Goal: Task Accomplishment & Management: Complete application form

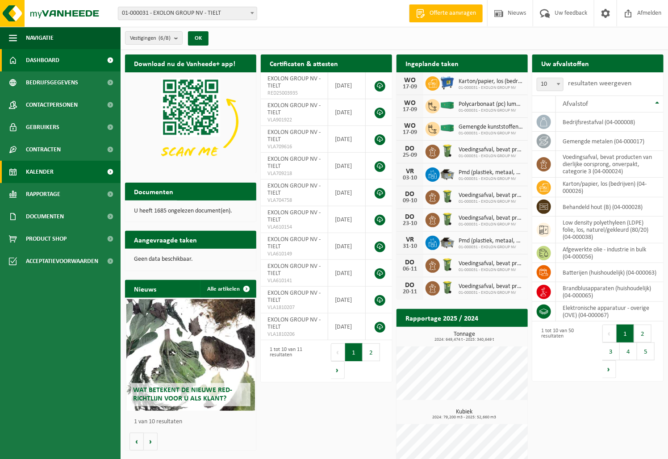
click at [29, 165] on span "Kalender" at bounding box center [40, 172] width 28 height 22
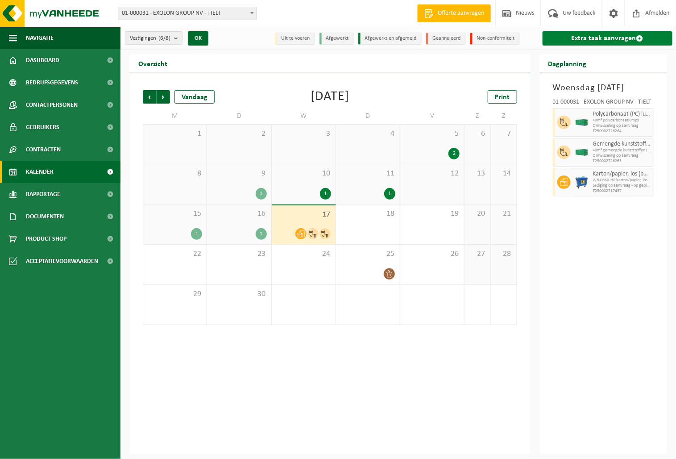
click at [606, 39] on link "Extra taak aanvragen" at bounding box center [608, 38] width 130 height 14
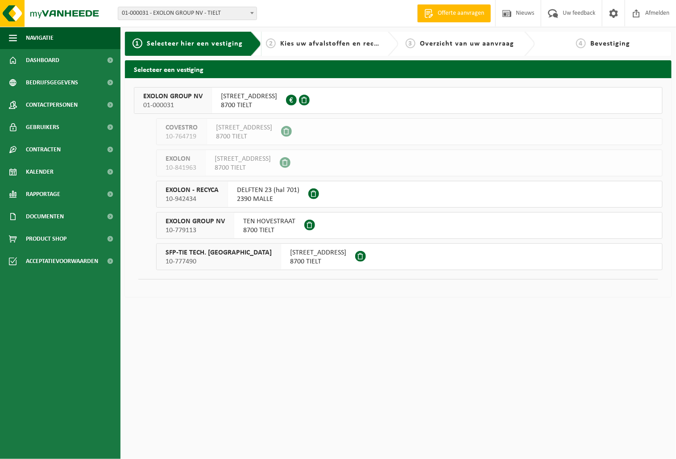
click at [161, 102] on span "01-000031" at bounding box center [172, 105] width 59 height 9
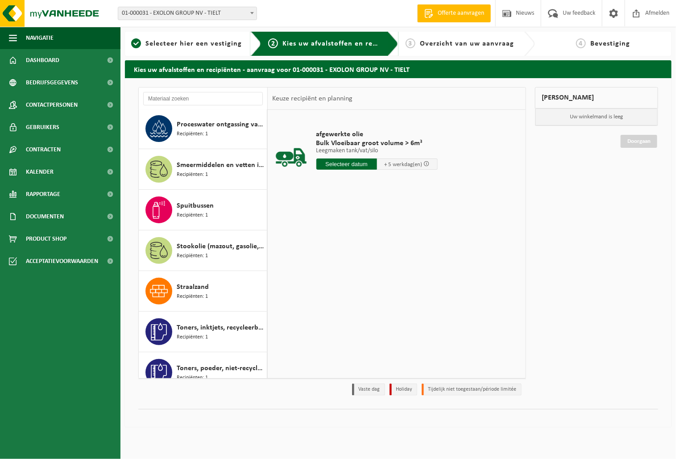
scroll to position [1487, 0]
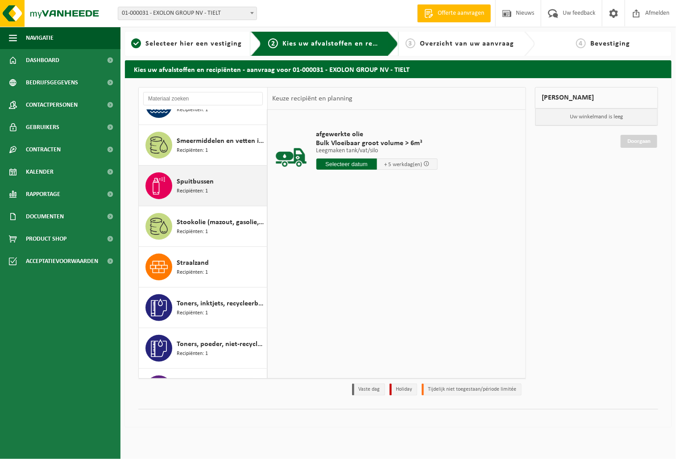
click at [194, 180] on span "Spuitbussen" at bounding box center [195, 181] width 37 height 11
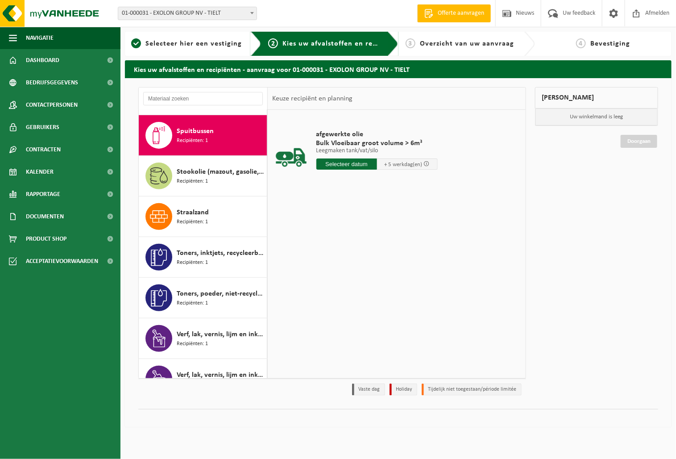
scroll to position [1546, 0]
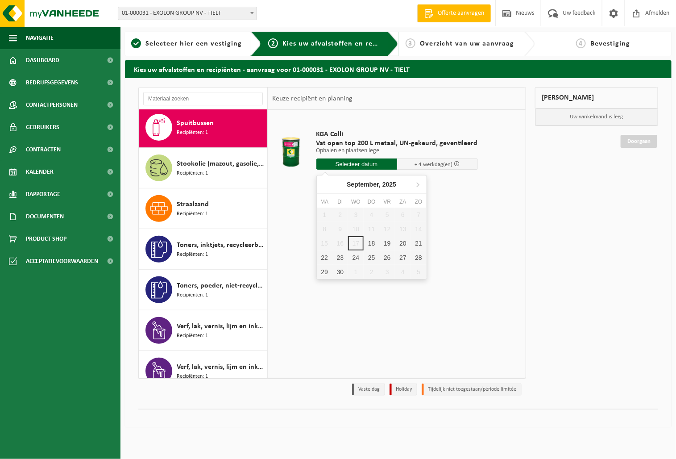
click at [351, 165] on input "text" at bounding box center [356, 163] width 81 height 11
click at [373, 240] on div "18" at bounding box center [372, 243] width 16 height 14
type input "Van 2025-09-18"
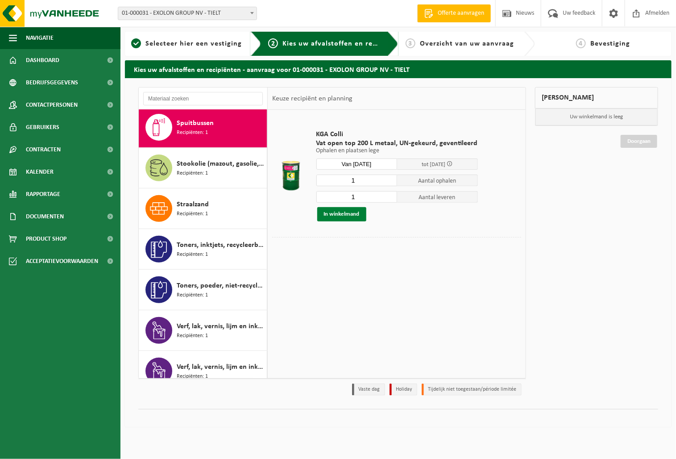
click at [352, 217] on button "In winkelmand" at bounding box center [341, 214] width 49 height 14
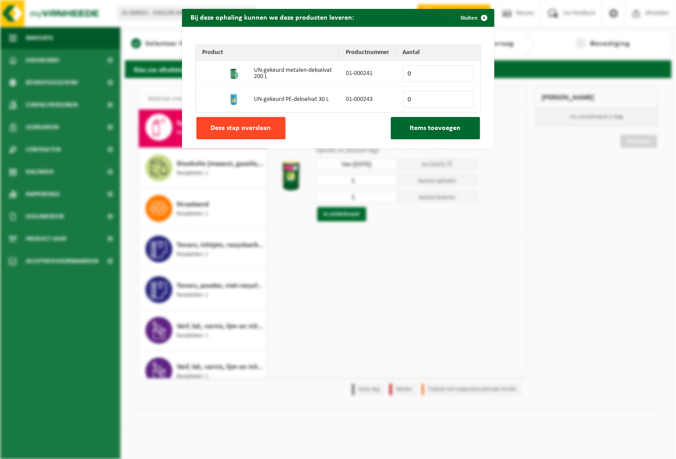
click at [252, 125] on span "Deze stap overslaan" at bounding box center [241, 128] width 60 height 7
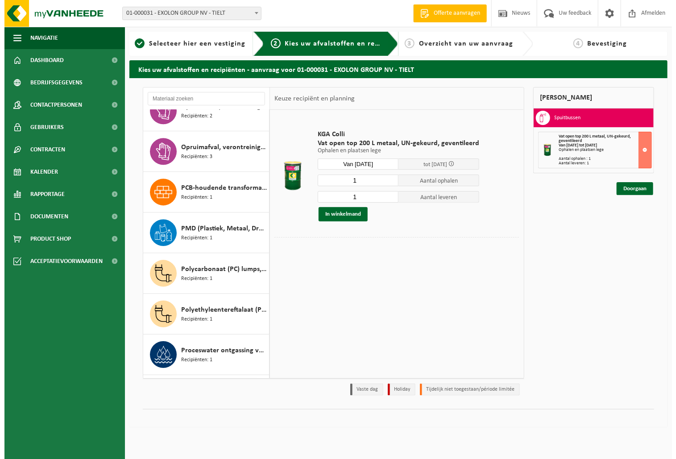
scroll to position [1163, 0]
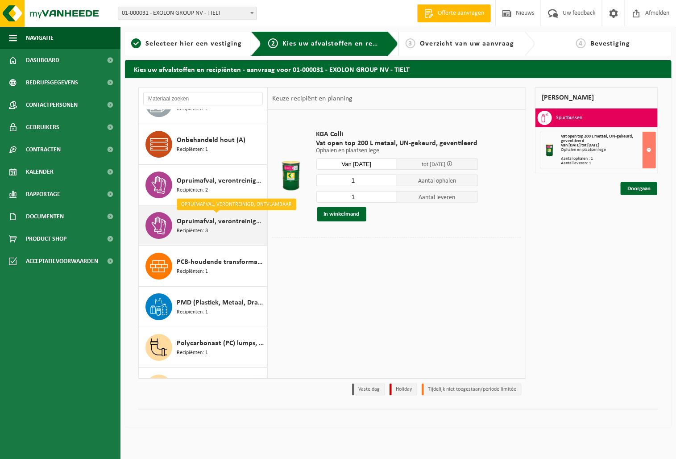
click at [212, 230] on div "Opruimafval, verontreinigd, ontvlambaar Recipiënten: 3" at bounding box center [221, 225] width 88 height 27
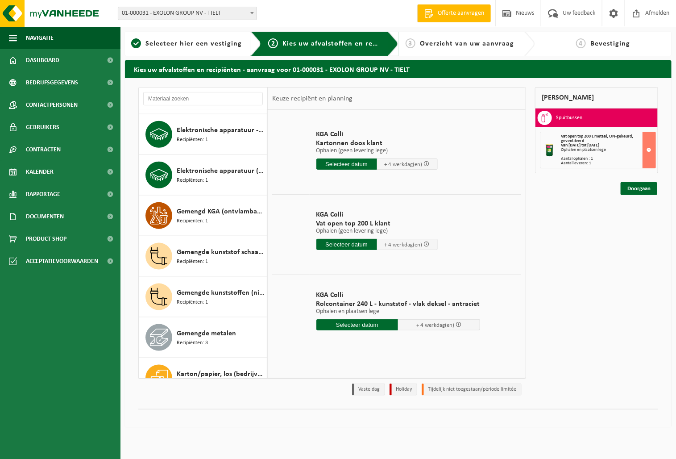
scroll to position [369, 0]
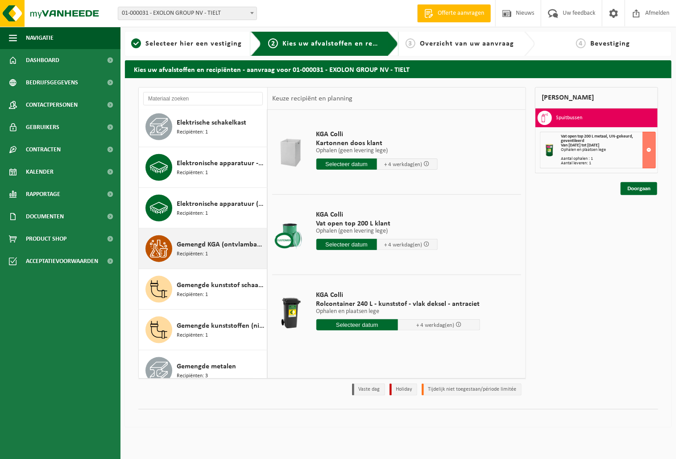
click at [194, 254] on span "Recipiënten: 1" at bounding box center [192, 254] width 31 height 8
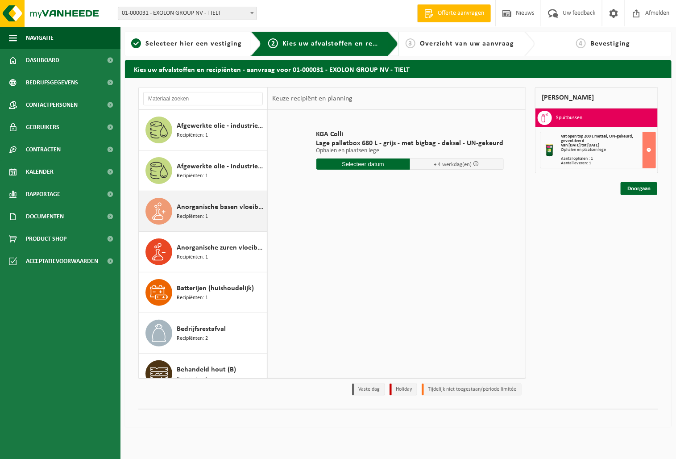
scroll to position [74, 0]
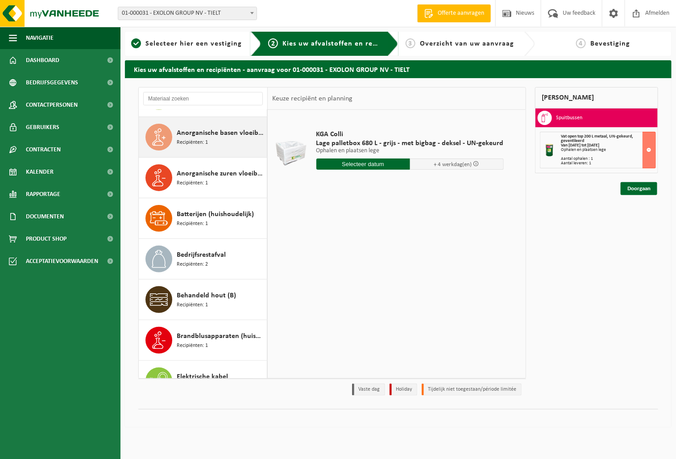
click at [191, 146] on span "Recipiënten: 1" at bounding box center [192, 142] width 31 height 8
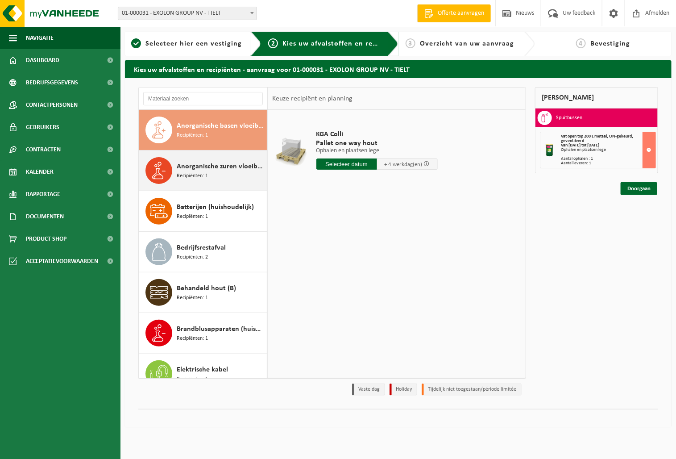
click at [191, 163] on span "Anorganische zuren vloeibaar in kleinverpakking" at bounding box center [221, 166] width 88 height 11
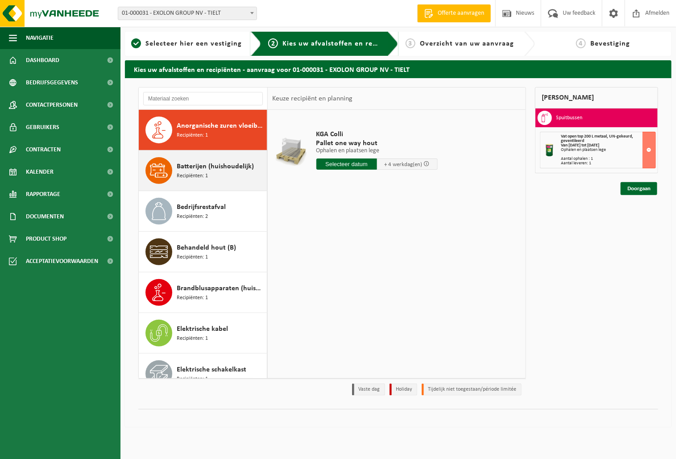
click at [191, 171] on span "Batterijen (huishoudelijk)" at bounding box center [215, 166] width 77 height 11
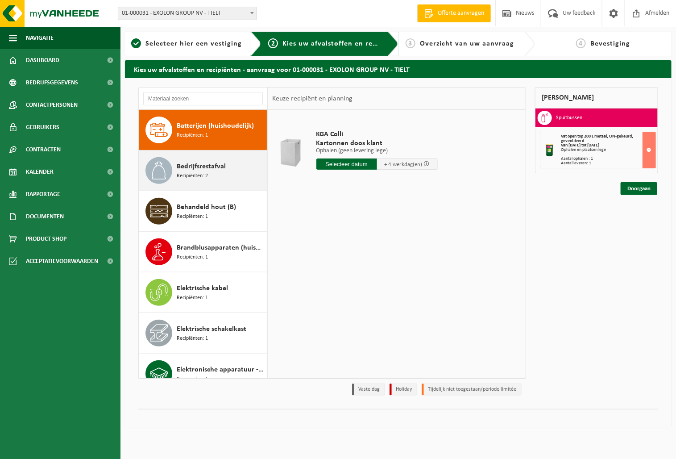
click at [189, 177] on span "Recipiënten: 2" at bounding box center [192, 176] width 31 height 8
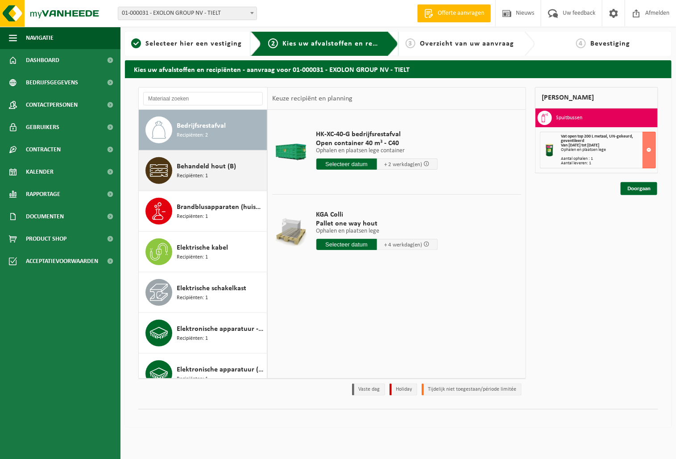
click at [188, 185] on div "Behandeld hout (B) Recipiënten: 1" at bounding box center [203, 170] width 129 height 40
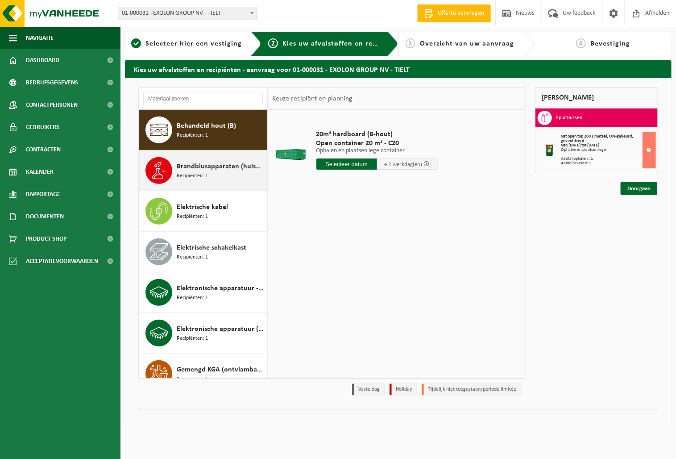
click at [188, 186] on div "Brandblusapparaten (huishoudelijk) Recipiënten: 1" at bounding box center [203, 170] width 129 height 40
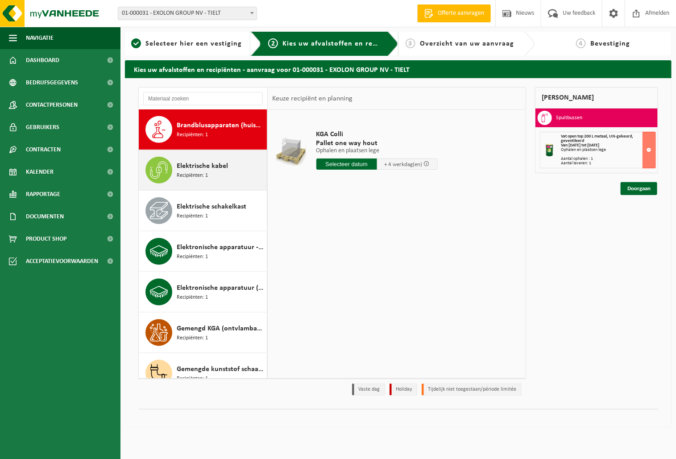
click at [188, 187] on div "Elektrische kabel Recipiënten: 1" at bounding box center [203, 170] width 129 height 40
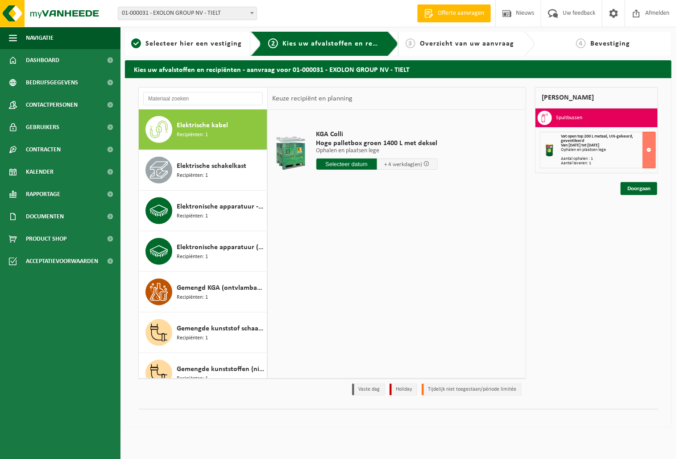
click at [188, 187] on div "Elektrische schakelkast Recipiënten: 1" at bounding box center [203, 170] width 129 height 40
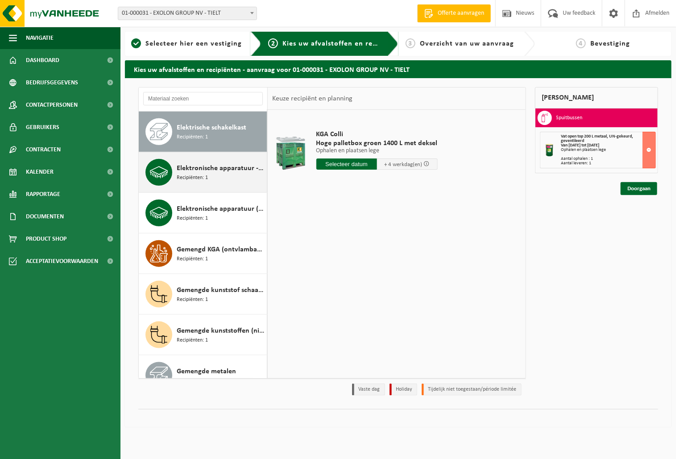
scroll to position [366, 0]
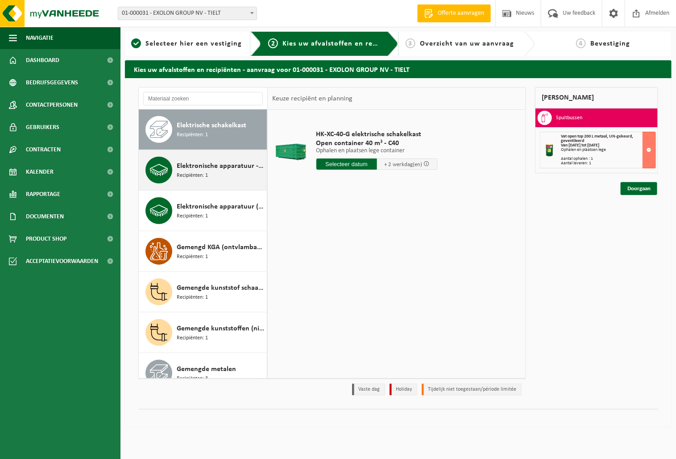
click at [188, 187] on div "Elektronische apparatuur - overige (OVE) Recipiënten: 1" at bounding box center [203, 170] width 129 height 40
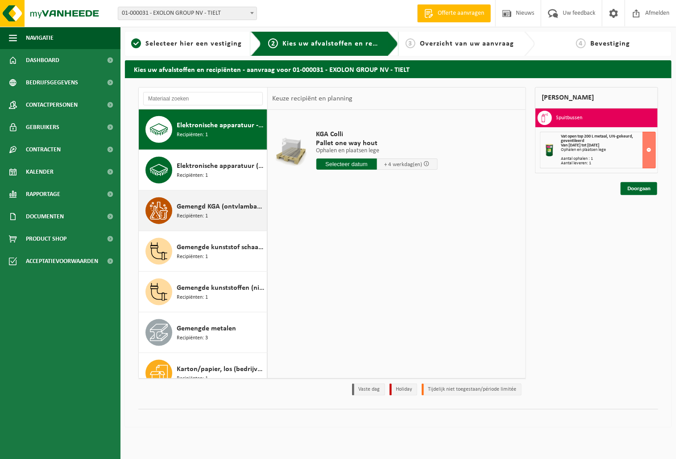
click at [187, 199] on div "Gemengd KGA (ontvlambaar-corrosief) Recipiënten: 1" at bounding box center [221, 210] width 88 height 27
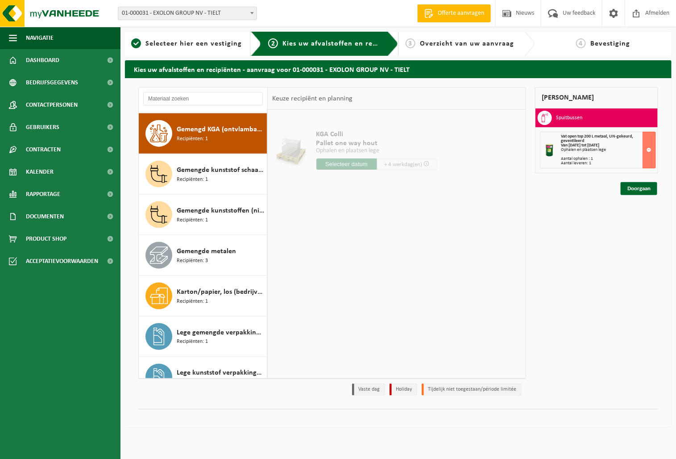
scroll to position [488, 0]
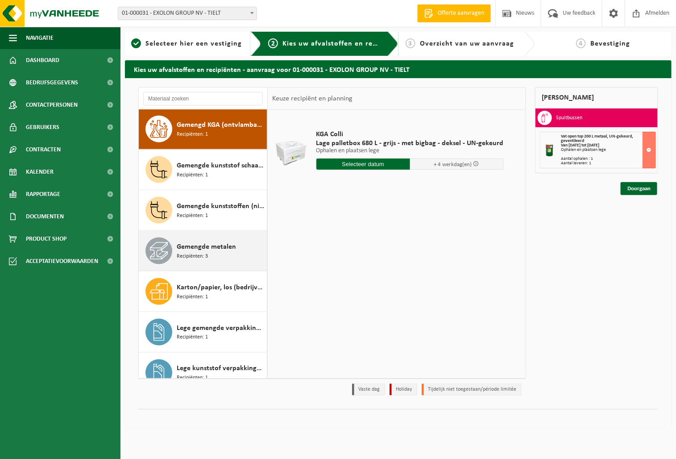
click at [191, 241] on div "Gemengde metalen Recipiënten: 3" at bounding box center [221, 250] width 88 height 27
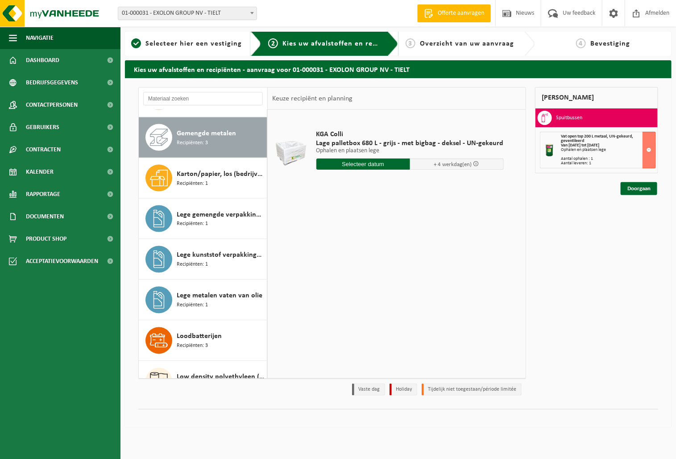
scroll to position [610, 0]
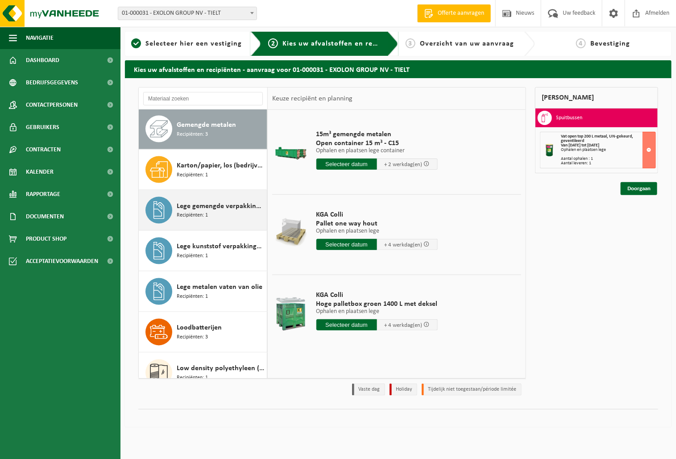
click at [200, 216] on span "Recipiënten: 1" at bounding box center [192, 216] width 31 height 8
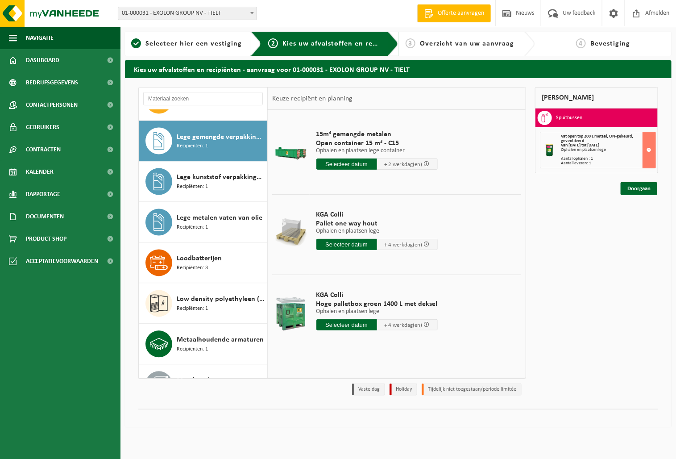
scroll to position [692, 0]
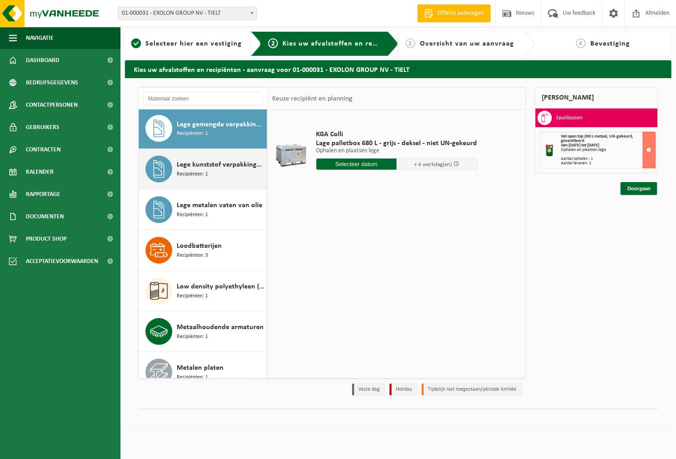
click at [203, 178] on span "Recipiënten: 1" at bounding box center [192, 174] width 31 height 8
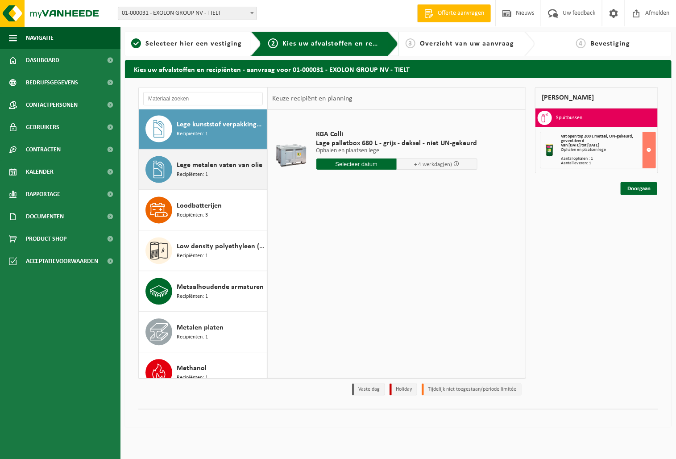
click at [197, 174] on span "Recipiënten: 1" at bounding box center [192, 175] width 31 height 8
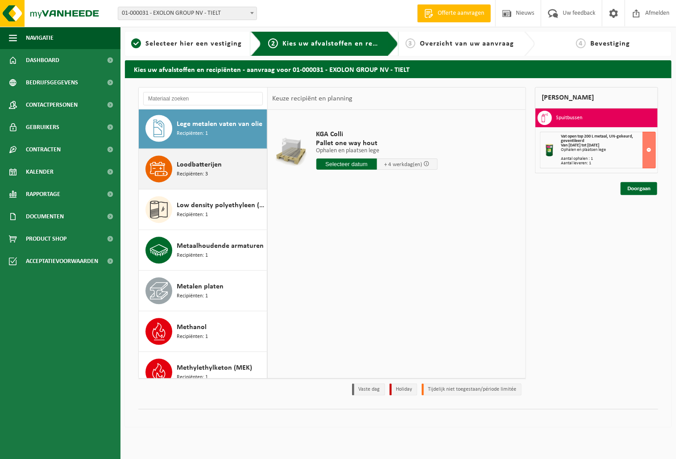
click at [197, 179] on span "Recipiënten: 3" at bounding box center [192, 174] width 31 height 8
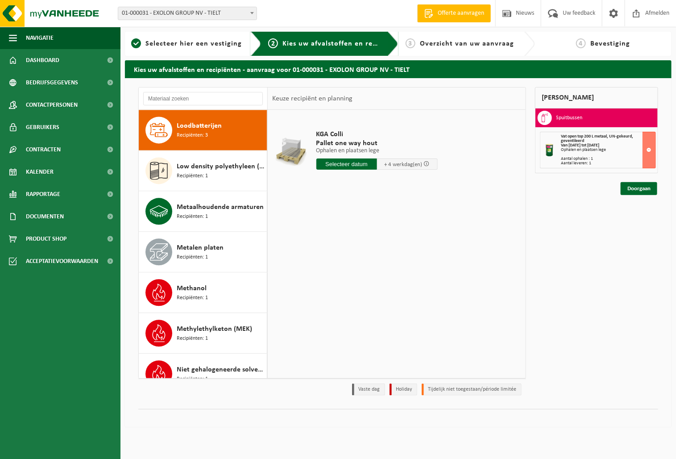
scroll to position [814, 0]
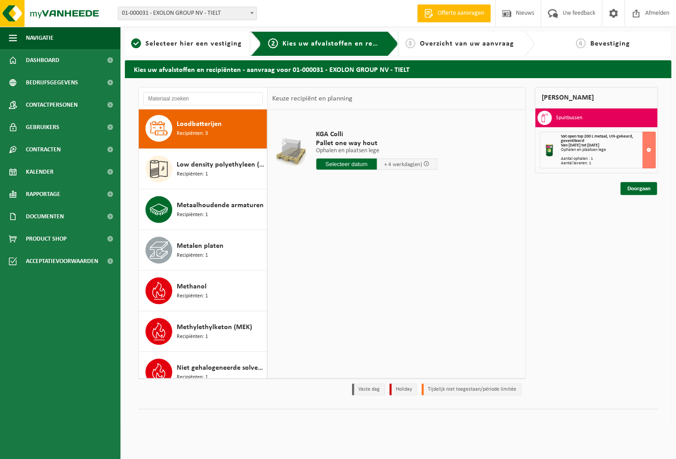
click at [197, 179] on span "Recipiënten: 1" at bounding box center [192, 174] width 31 height 8
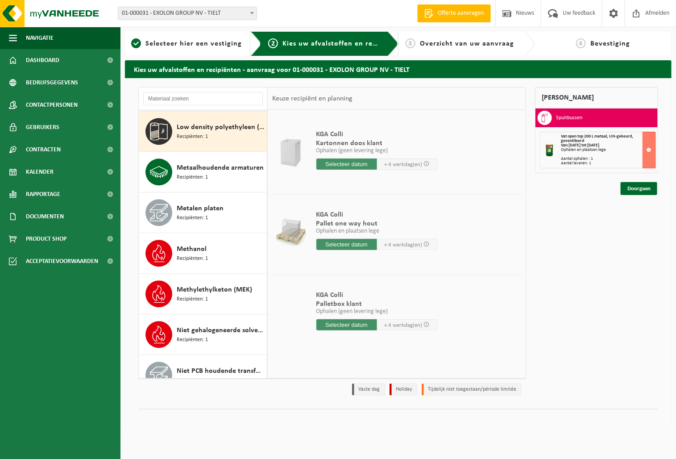
scroll to position [854, 0]
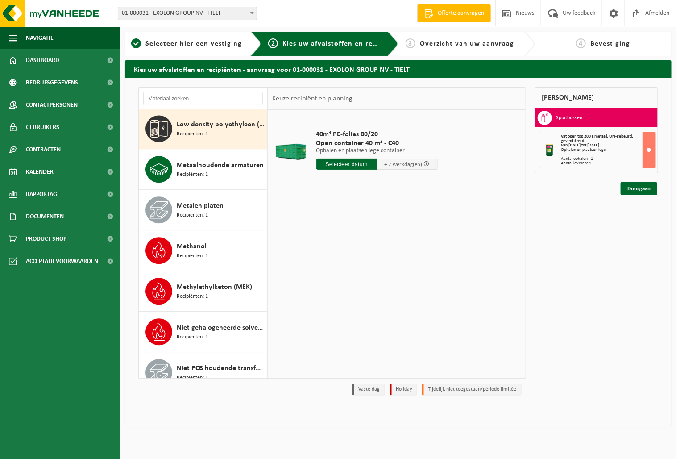
click at [197, 179] on span "Recipiënten: 1" at bounding box center [192, 174] width 31 height 8
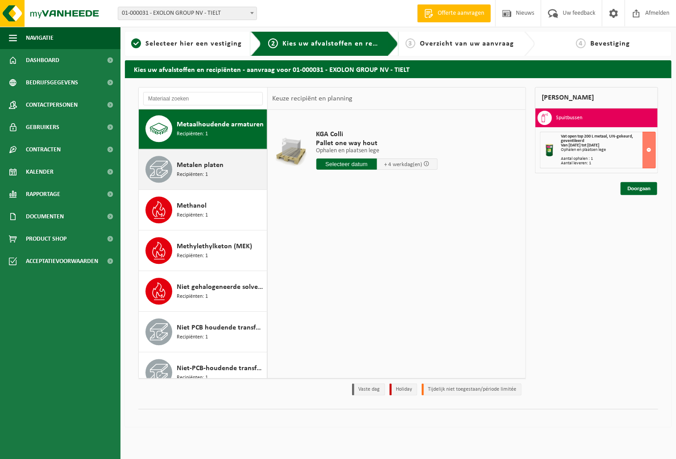
click at [196, 179] on span "Recipiënten: 1" at bounding box center [192, 174] width 31 height 8
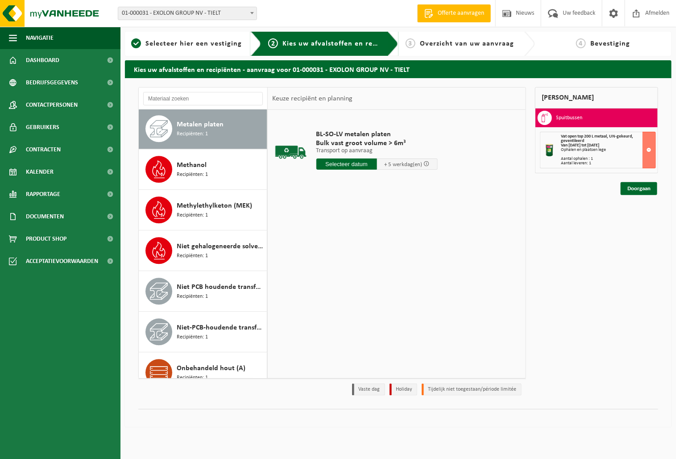
click at [196, 179] on span "Recipiënten: 1" at bounding box center [192, 174] width 31 height 8
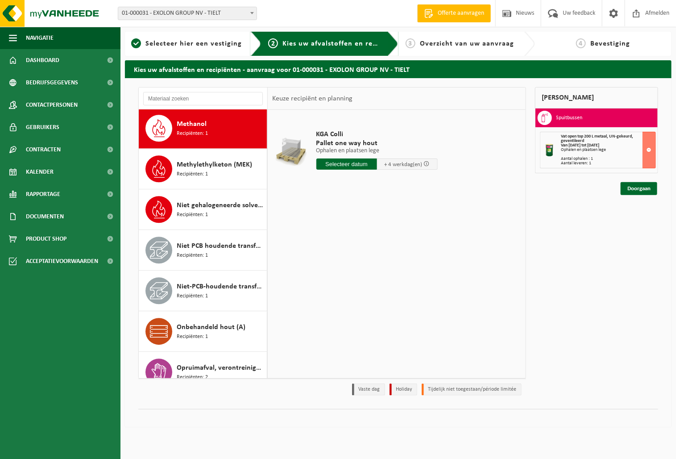
click at [196, 179] on span "Recipiënten: 1" at bounding box center [192, 174] width 31 height 8
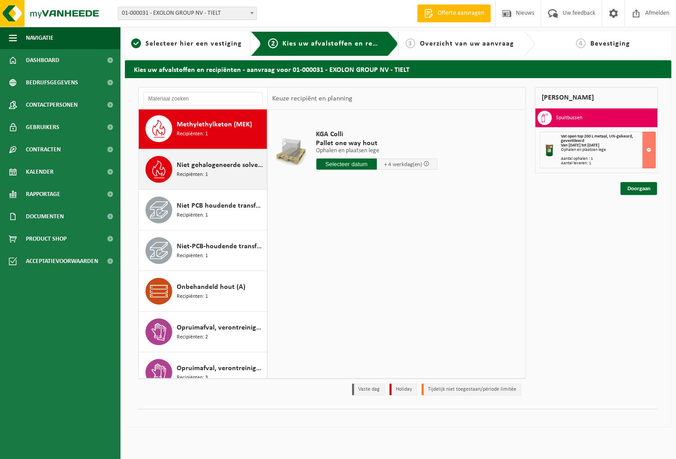
click at [196, 179] on span "Recipiënten: 1" at bounding box center [192, 174] width 31 height 8
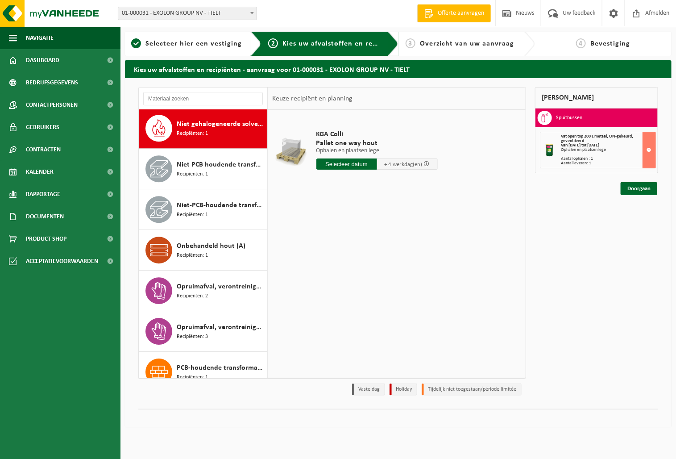
click at [196, 180] on div "Niet PCB houdende transformatoren aluminium wikkelingen Recipiënten: 1" at bounding box center [221, 168] width 88 height 27
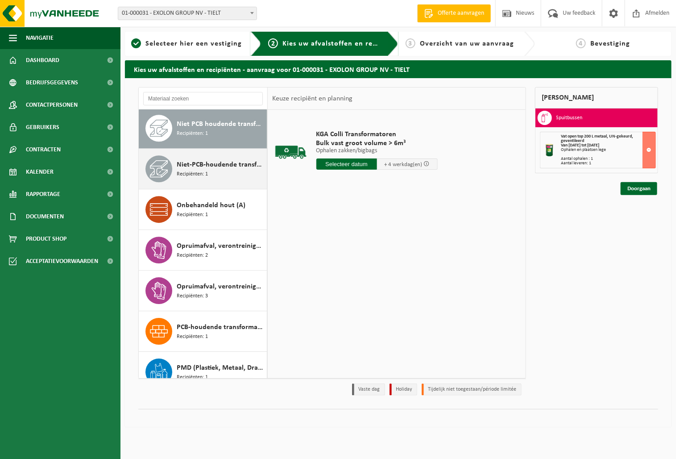
click at [196, 181] on div "Niet-PCB-houdende transformatoren Alu/Cu wikkelingen Recipiënten: 1" at bounding box center [221, 168] width 88 height 27
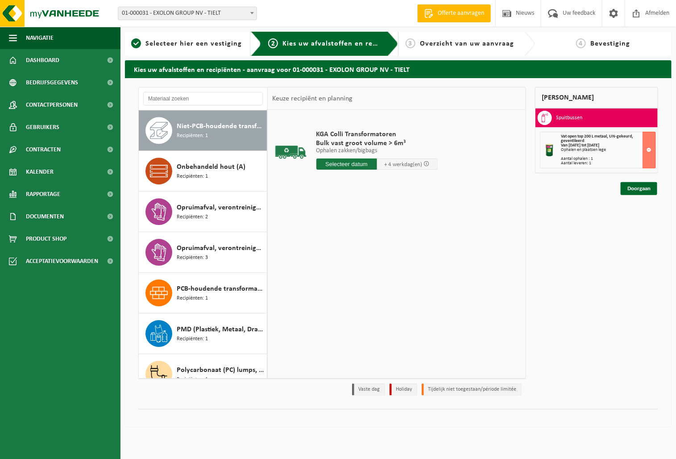
scroll to position [1139, 0]
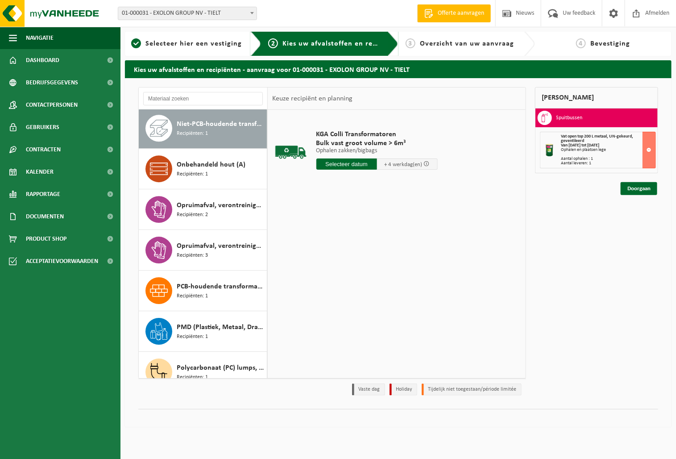
click at [196, 181] on div "Onbehandeld hout (A) Recipiënten: 1" at bounding box center [221, 168] width 88 height 27
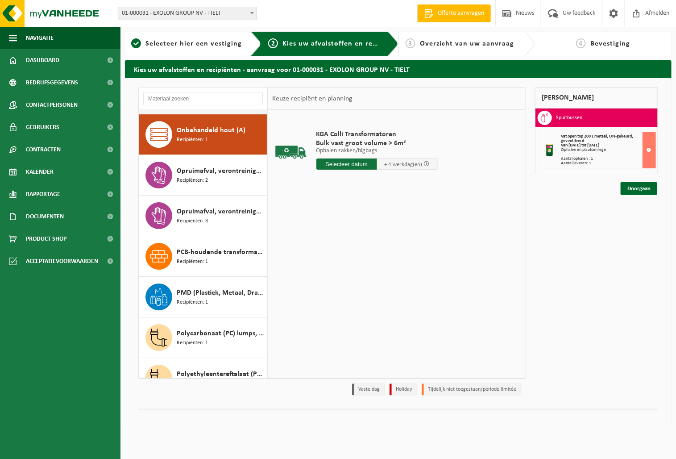
scroll to position [1180, 0]
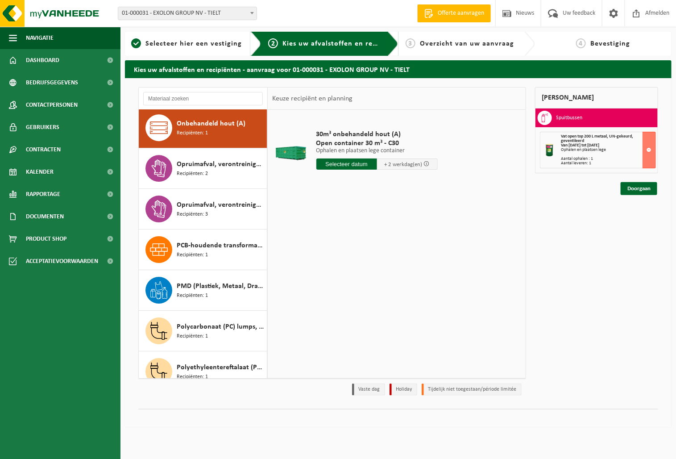
click at [196, 181] on div "Opruimafval, verontreinigd met olie Recipiënten: 2" at bounding box center [221, 168] width 88 height 27
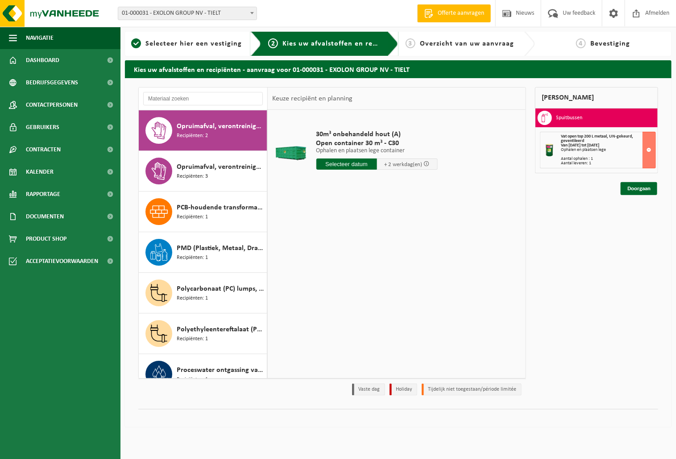
scroll to position [1220, 0]
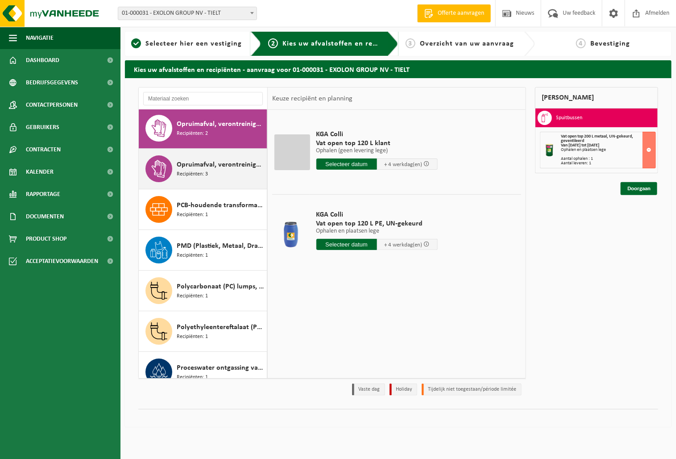
click at [197, 169] on span "Opruimafval, verontreinigd, ontvlambaar" at bounding box center [221, 164] width 88 height 11
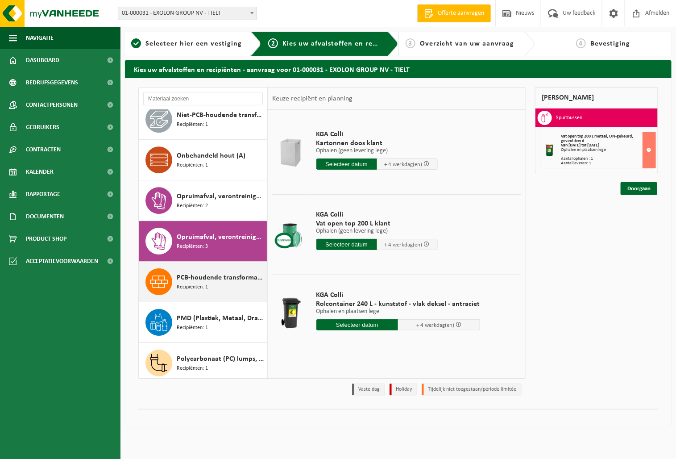
scroll to position [1112, 0]
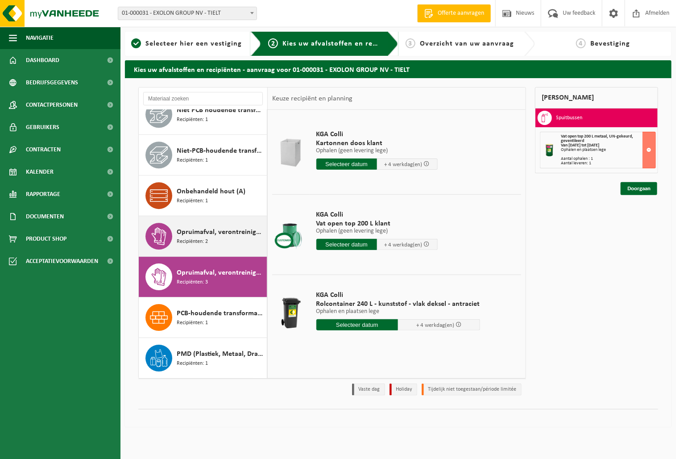
click at [208, 231] on span "Opruimafval, verontreinigd met olie" at bounding box center [221, 232] width 88 height 11
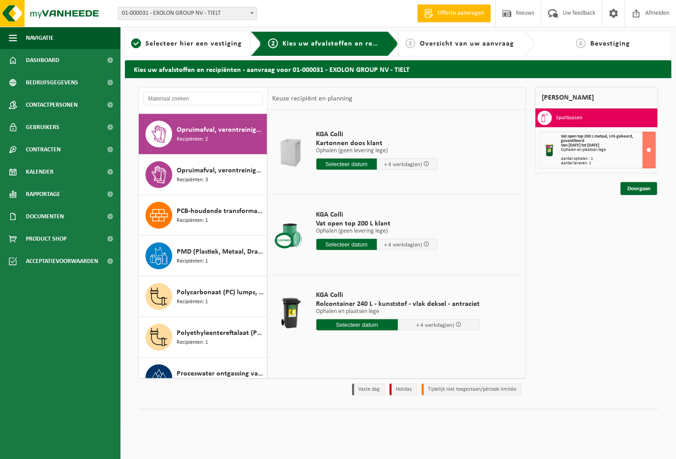
scroll to position [1220, 0]
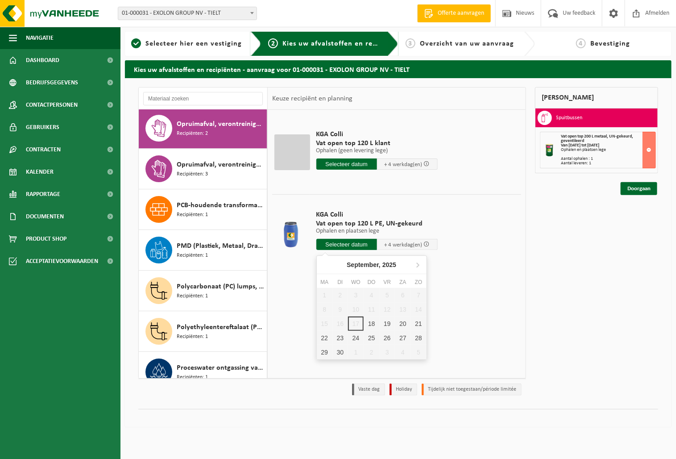
click at [347, 246] on input "text" at bounding box center [346, 244] width 61 height 11
click at [368, 320] on div "18" at bounding box center [372, 323] width 16 height 14
type input "Van 2025-09-18"
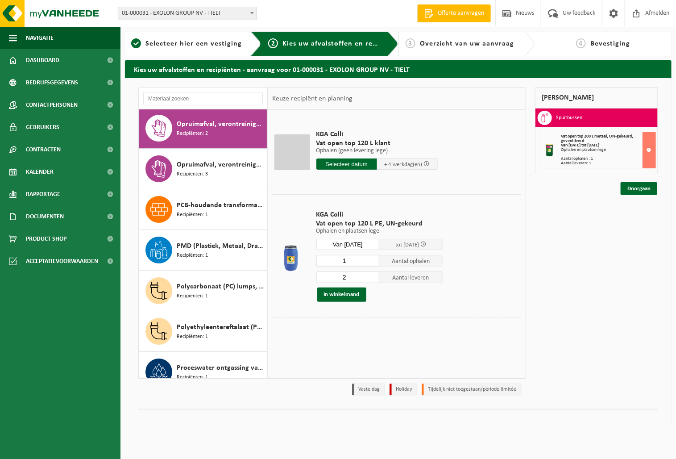
type input "1"
click at [374, 262] on input "1" at bounding box center [347, 261] width 63 height 12
type input "1"
click at [374, 278] on input "1" at bounding box center [347, 277] width 63 height 12
click at [336, 290] on button "In winkelmand" at bounding box center [341, 294] width 49 height 14
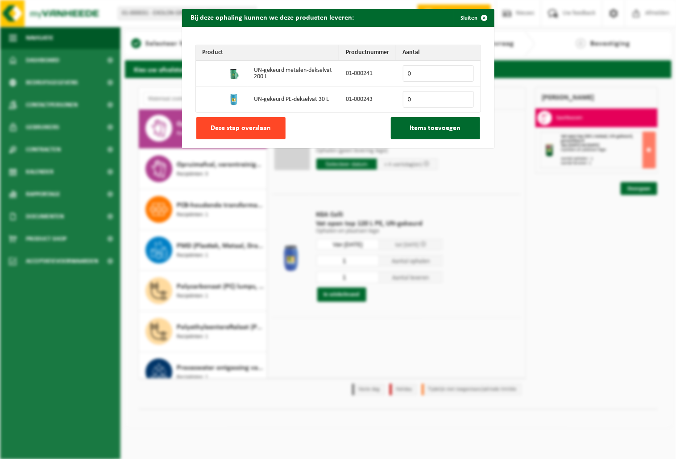
click at [214, 127] on span "Deze stap overslaan" at bounding box center [241, 128] width 60 height 7
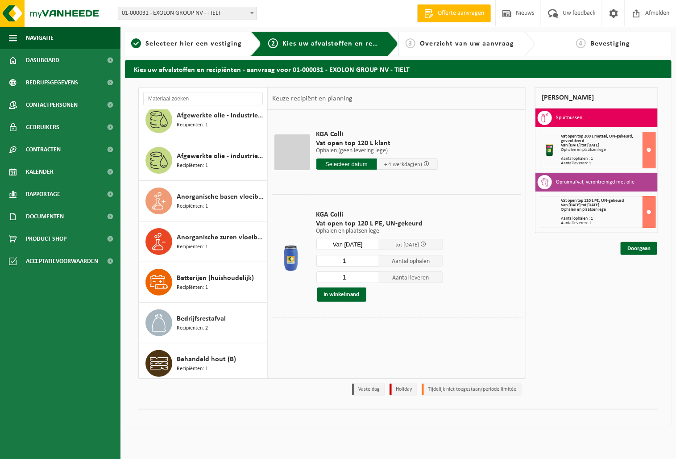
scroll to position [0, 0]
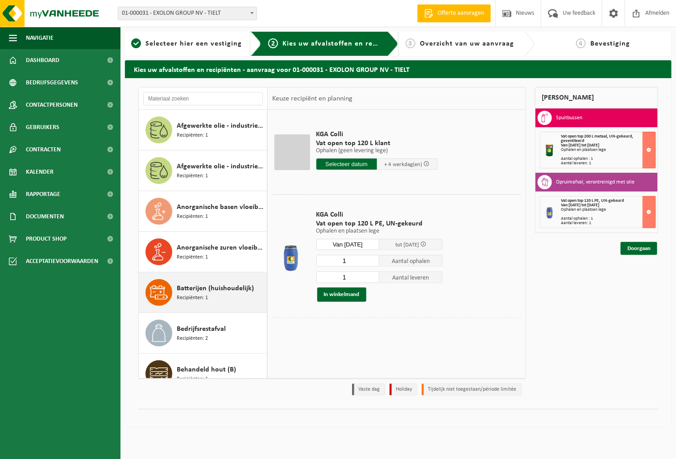
click at [195, 292] on span "Batterijen (huishoudelijk)" at bounding box center [215, 288] width 77 height 11
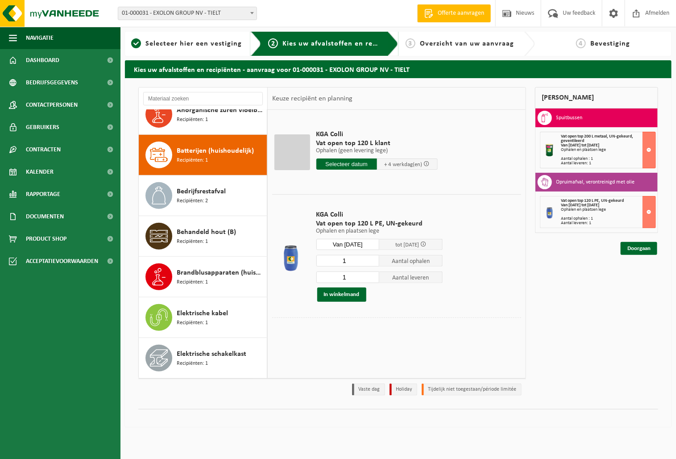
scroll to position [162, 0]
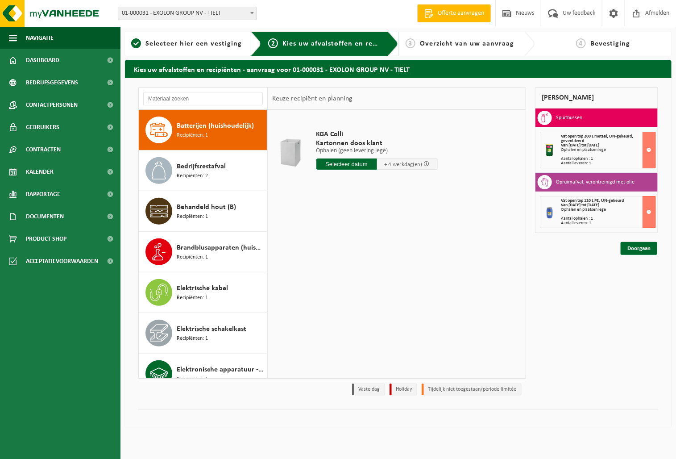
click at [346, 162] on input "text" at bounding box center [346, 163] width 61 height 11
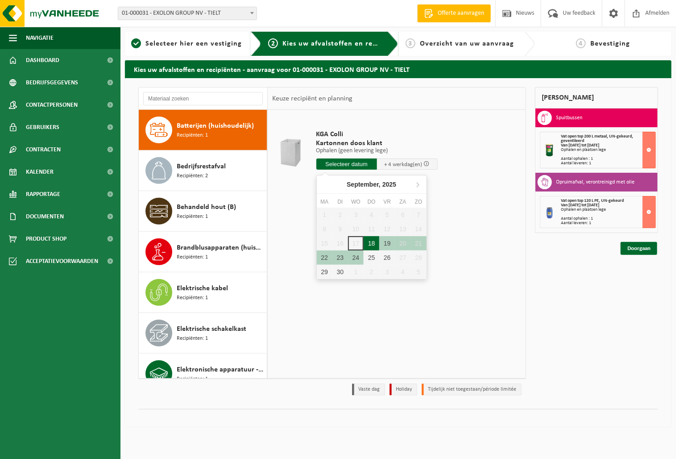
click at [376, 242] on div "18" at bounding box center [372, 243] width 16 height 14
type input "Van 2025-09-18"
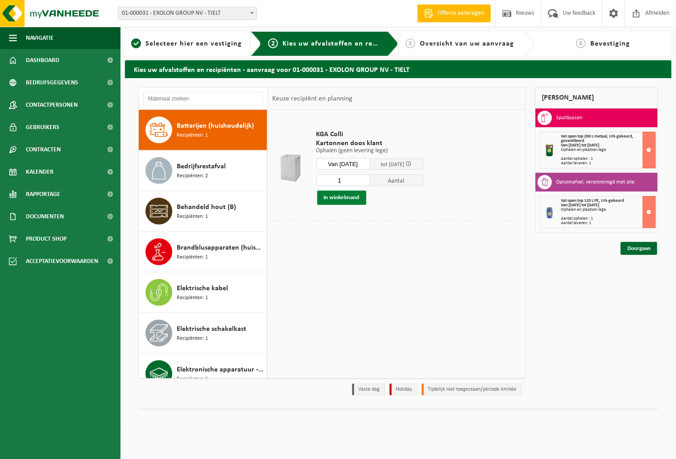
click at [339, 195] on button "In winkelmand" at bounding box center [341, 198] width 49 height 14
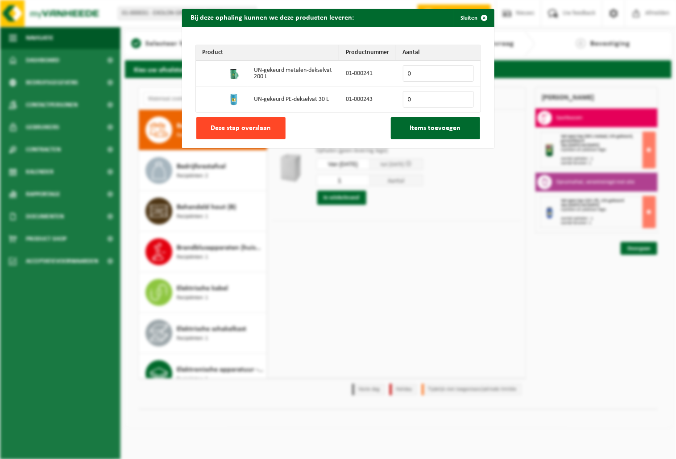
click at [228, 125] on span "Deze stap overslaan" at bounding box center [241, 128] width 60 height 7
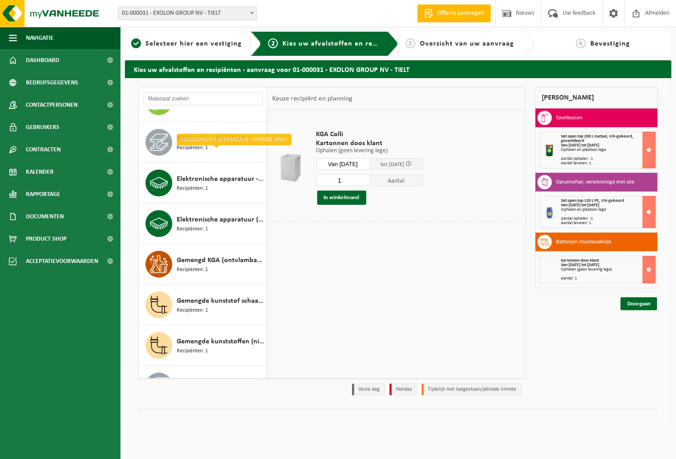
scroll to position [386, 0]
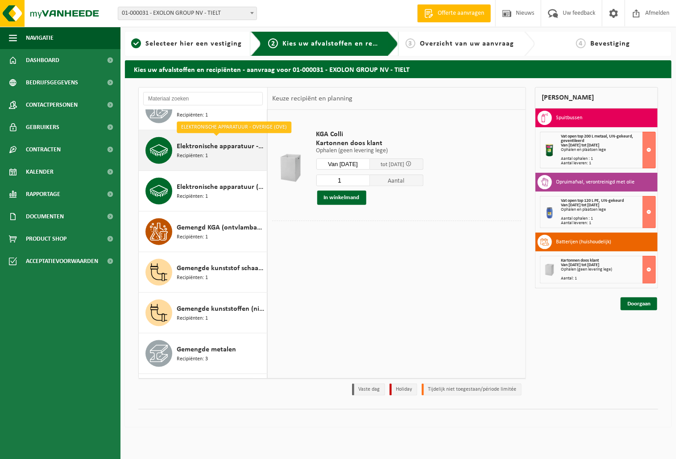
click at [200, 159] on span "Recipiënten: 1" at bounding box center [192, 156] width 31 height 8
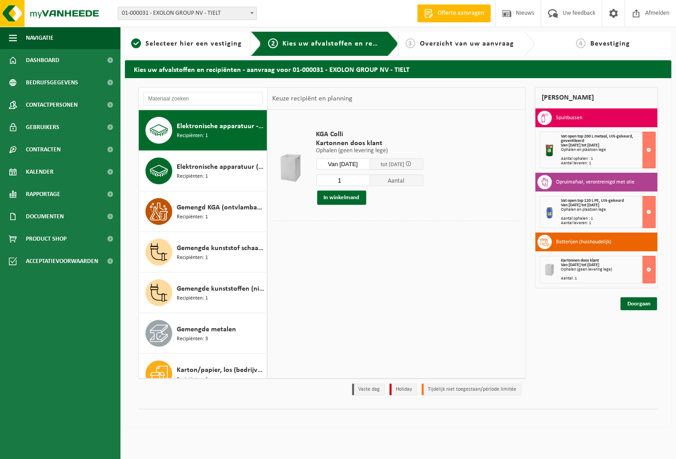
scroll to position [407, 0]
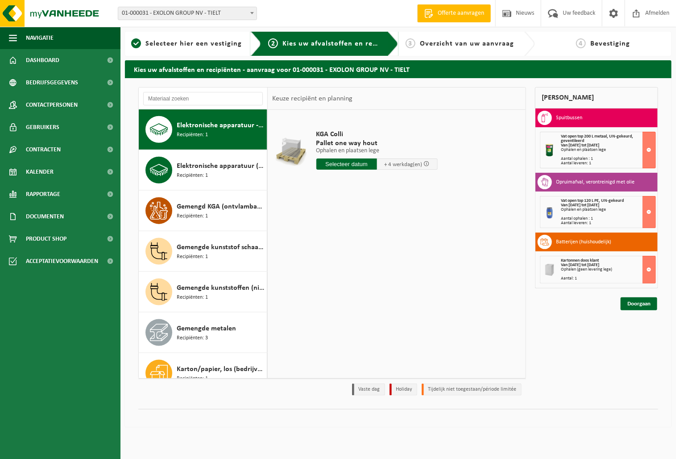
click at [355, 164] on input "text" at bounding box center [346, 163] width 61 height 11
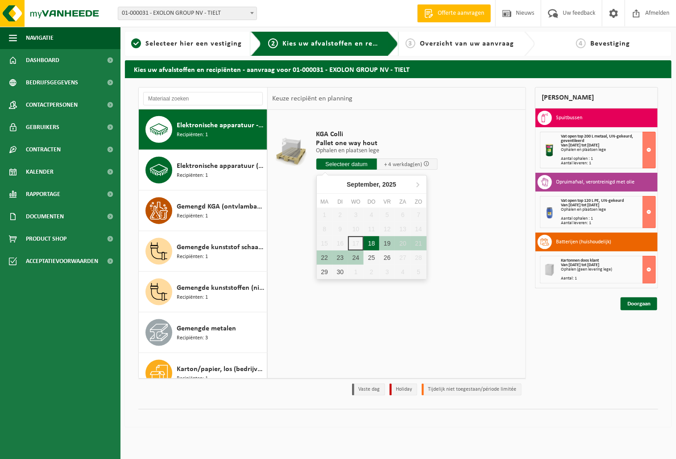
click at [372, 239] on div "18" at bounding box center [372, 243] width 16 height 14
type input "Van 2025-09-18"
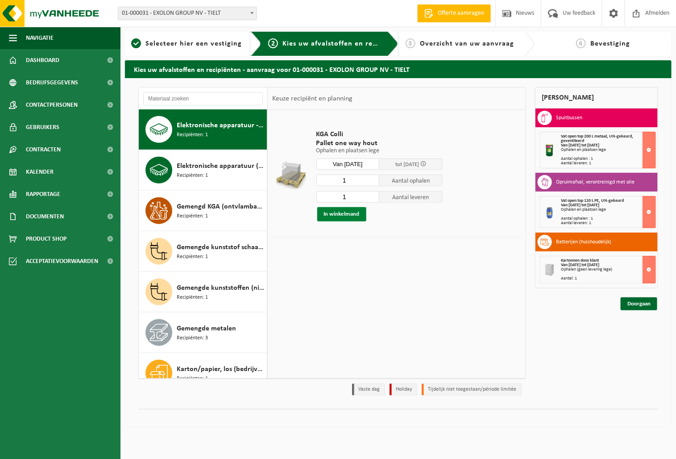
click at [342, 216] on button "In winkelmand" at bounding box center [341, 214] width 49 height 14
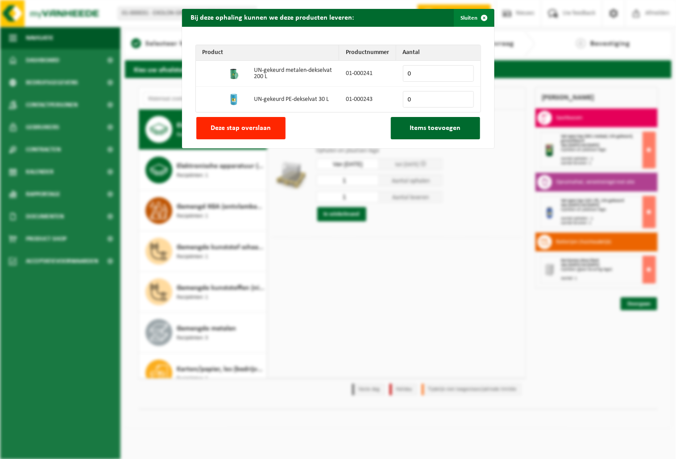
click at [480, 17] on span "button" at bounding box center [485, 18] width 18 height 18
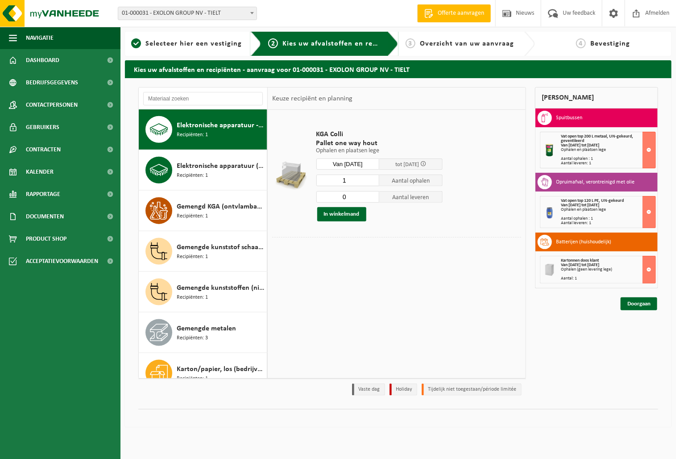
type input "0"
click at [372, 197] on input "0" at bounding box center [347, 197] width 63 height 12
click at [328, 211] on button "In winkelmand" at bounding box center [341, 214] width 49 height 14
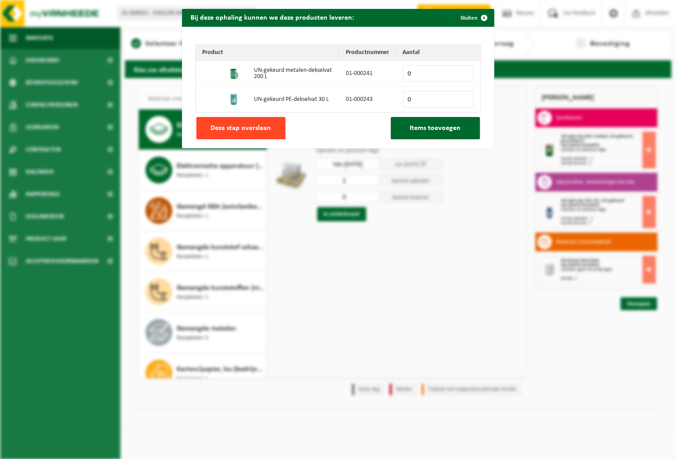
click at [247, 134] on button "Deze stap overslaan" at bounding box center [240, 128] width 89 height 22
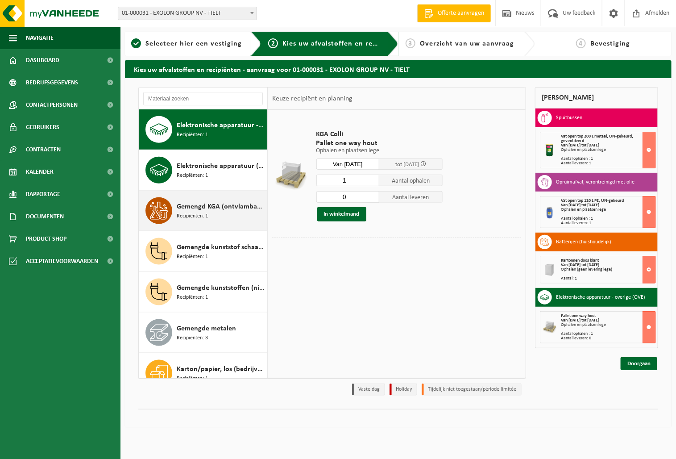
click at [198, 217] on span "Recipiënten: 1" at bounding box center [192, 216] width 31 height 8
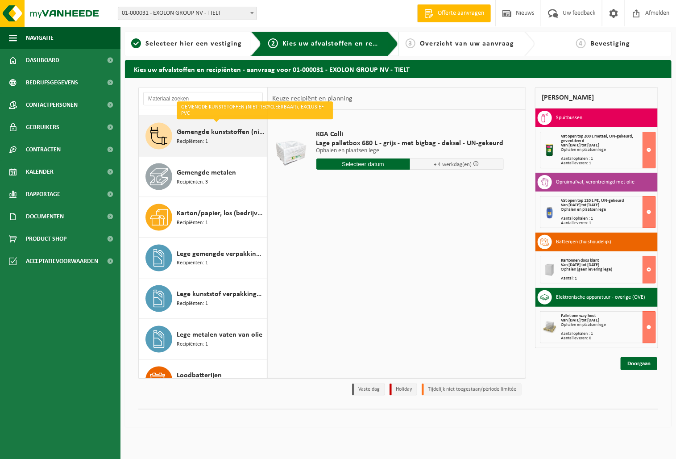
scroll to position [637, 0]
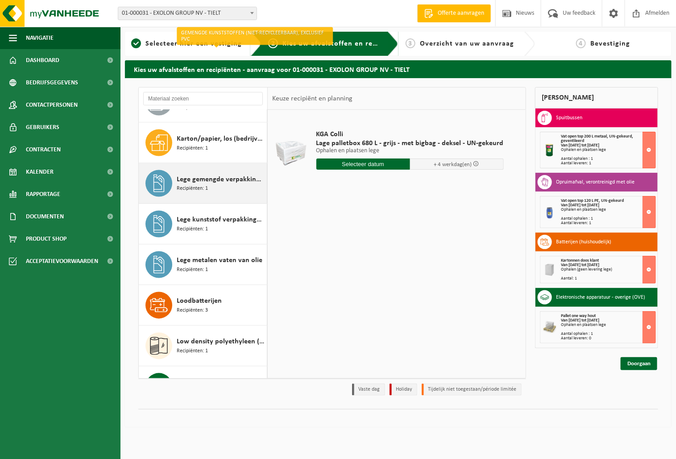
click at [199, 197] on div "Lege gemengde verpakkingen van gevaarlijke stoffen Recipiënten: 1" at bounding box center [221, 183] width 88 height 27
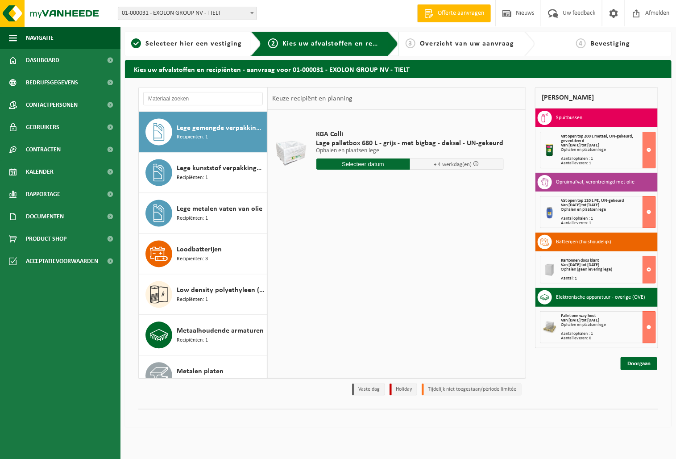
scroll to position [692, 0]
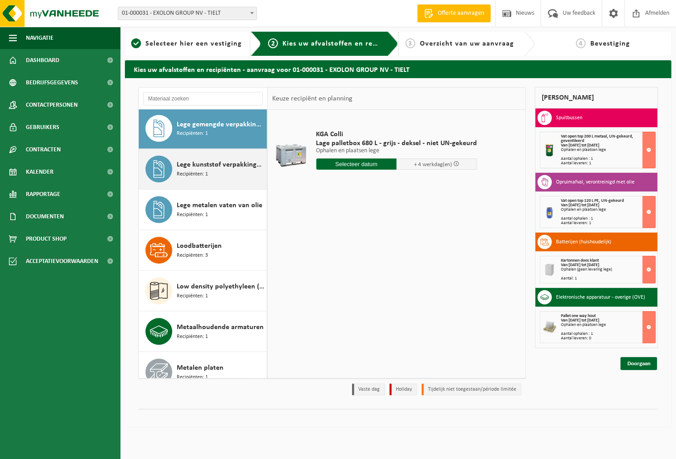
click at [188, 166] on span "Lege kunststof verpakkingen van gevaarlijke stoffen" at bounding box center [221, 165] width 88 height 11
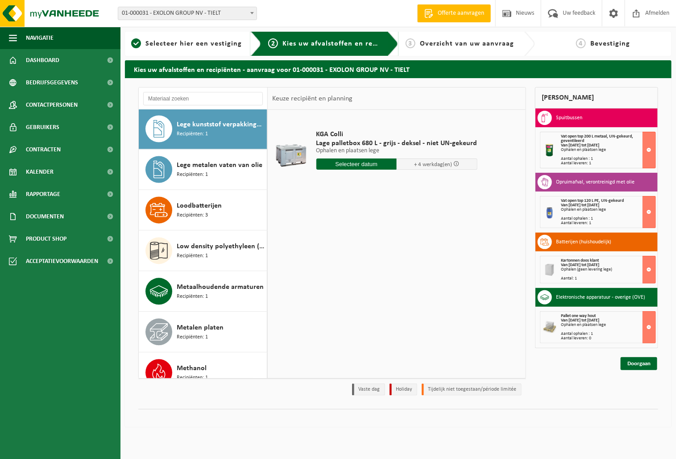
click at [188, 166] on span "Lege metalen vaten van olie" at bounding box center [220, 165] width 86 height 11
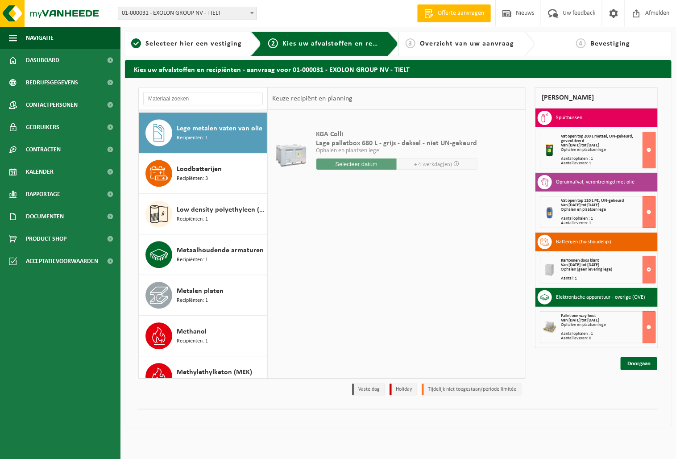
scroll to position [773, 0]
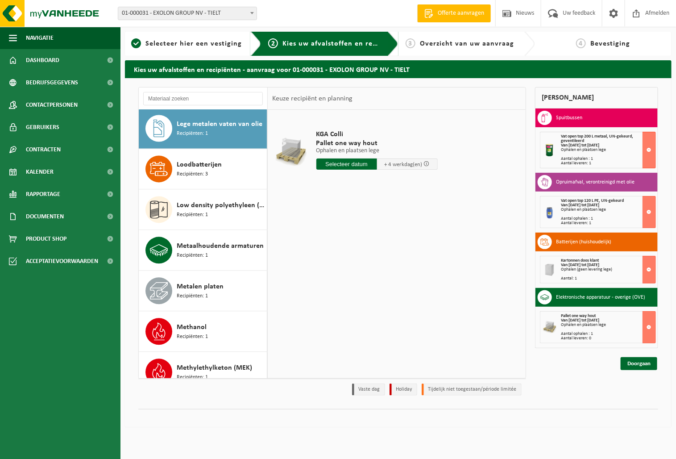
click at [188, 166] on span "Loodbatterijen" at bounding box center [199, 165] width 45 height 11
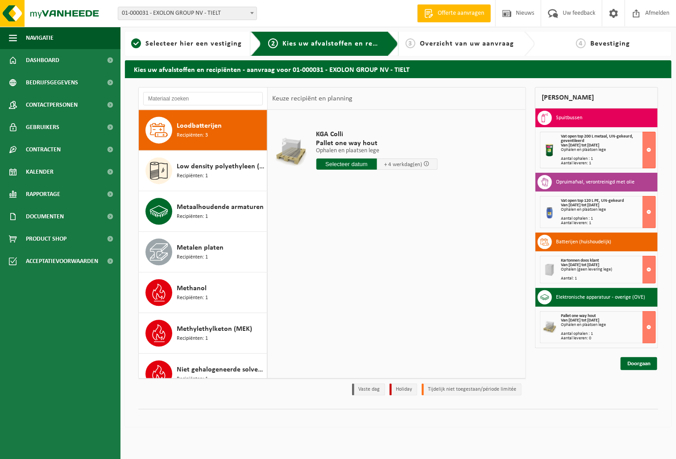
scroll to position [814, 0]
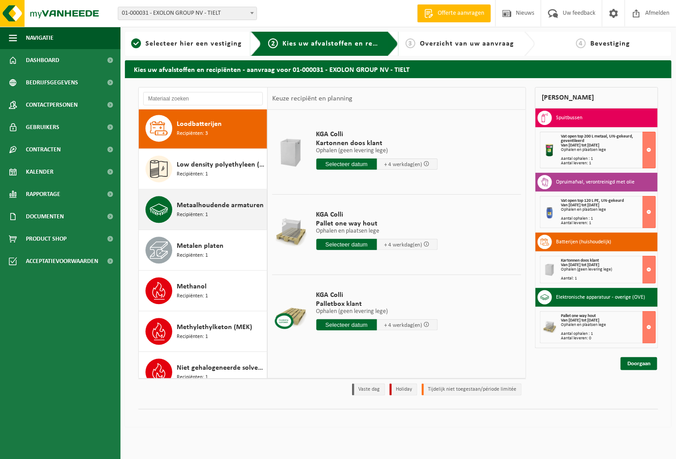
click at [203, 204] on span "Metaalhoudende armaturen" at bounding box center [220, 205] width 87 height 11
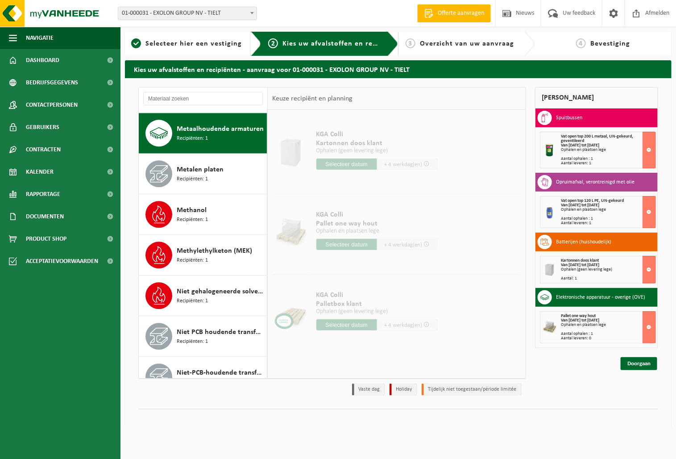
scroll to position [895, 0]
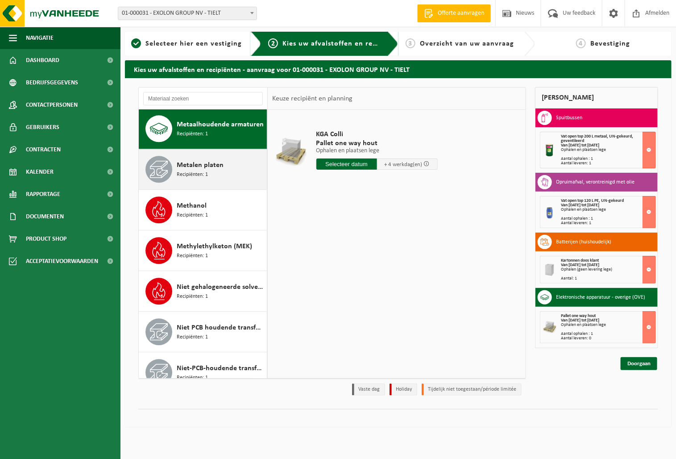
click at [208, 174] on div "Metalen platen Recipiënten: 1" at bounding box center [221, 169] width 88 height 27
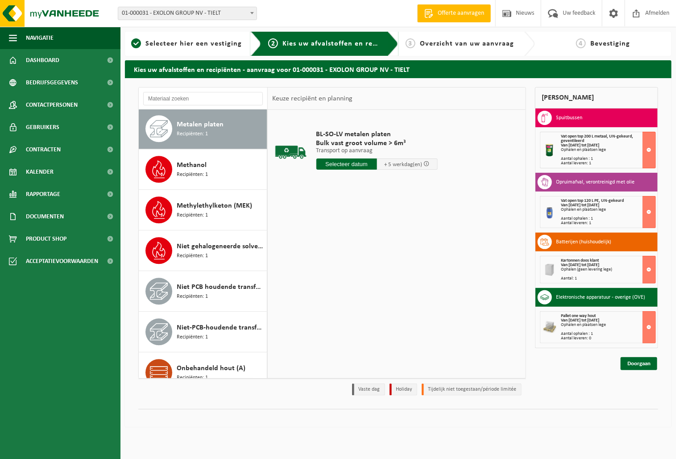
click at [208, 174] on div "Methanol Recipiënten: 1" at bounding box center [221, 169] width 88 height 27
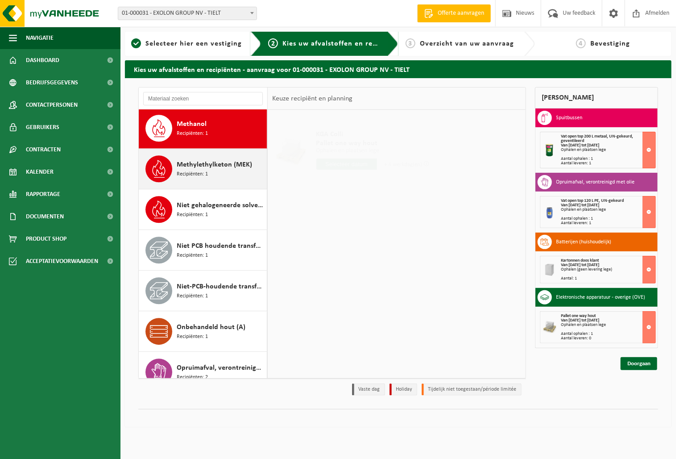
click at [207, 186] on div "Methylethylketon (MEK) Recipiënten: 1" at bounding box center [203, 169] width 129 height 40
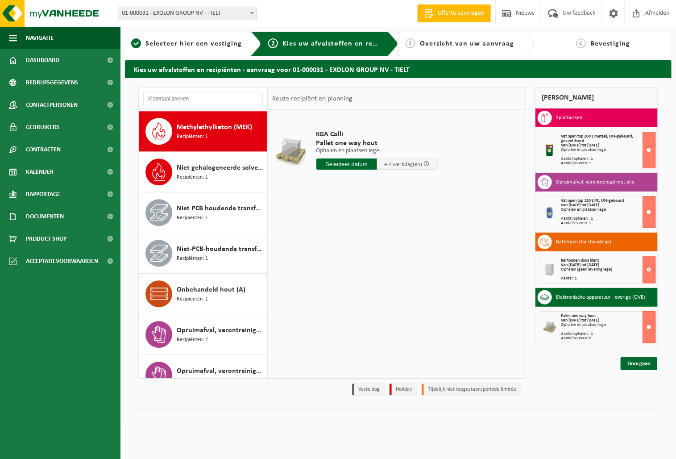
scroll to position [1017, 0]
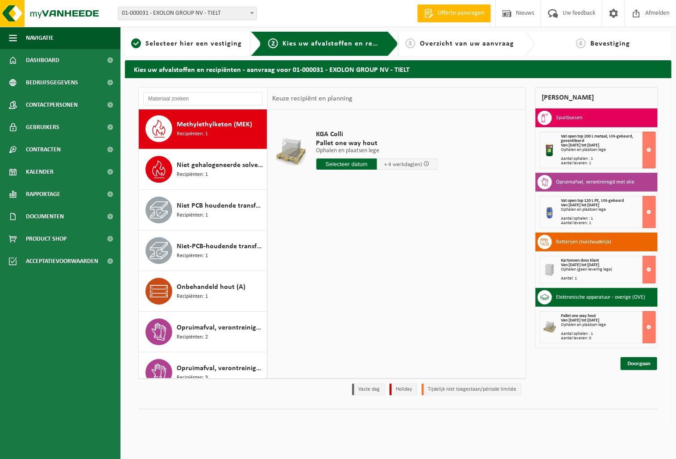
click at [339, 166] on input "text" at bounding box center [346, 163] width 61 height 11
click at [201, 164] on span "Niet gehalogeneerde solventen - hoogcalorisch in kleinverpakking" at bounding box center [221, 165] width 88 height 11
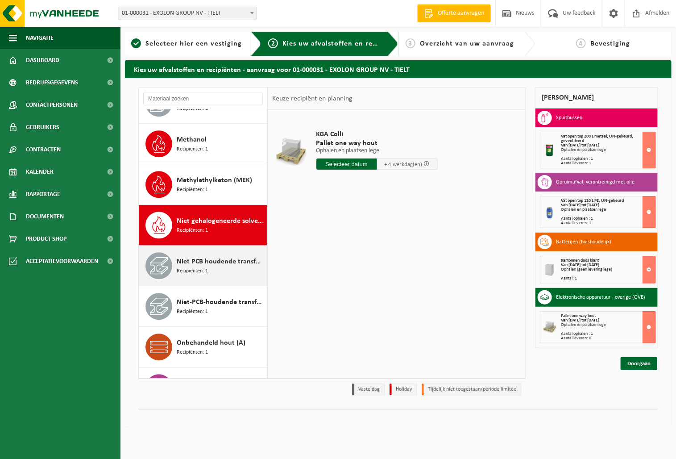
scroll to position [909, 0]
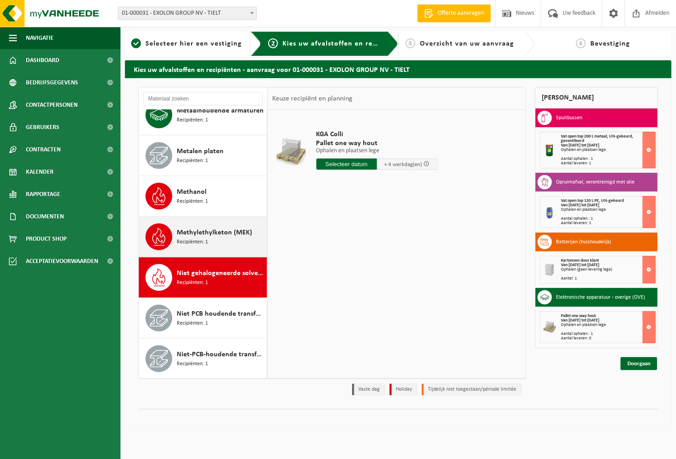
click at [206, 233] on span "Methylethylketon (MEK)" at bounding box center [214, 232] width 75 height 11
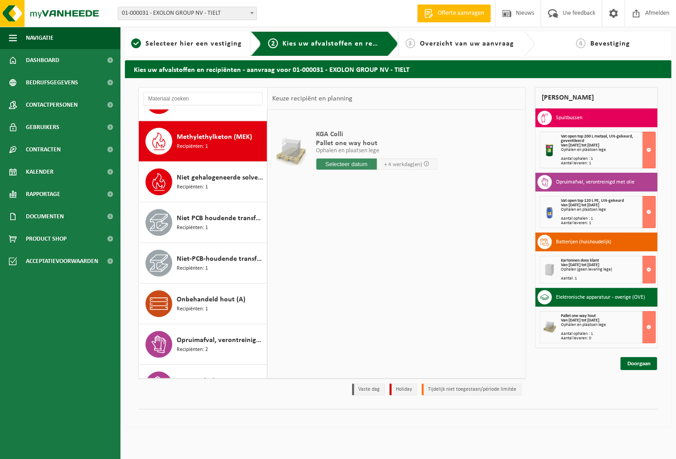
scroll to position [1017, 0]
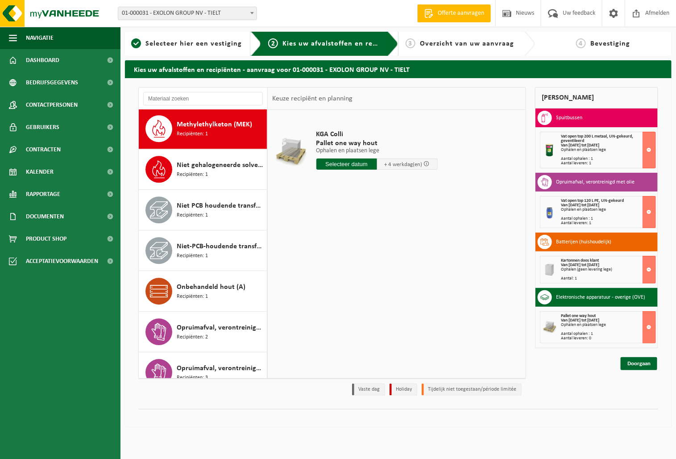
click at [345, 164] on input "text" at bounding box center [346, 163] width 61 height 11
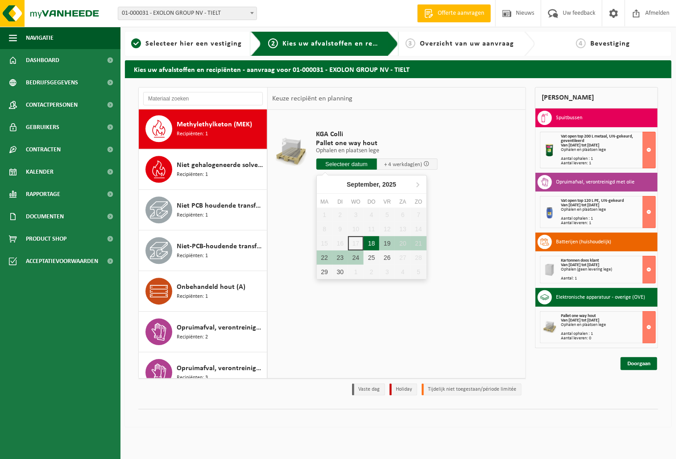
click at [368, 239] on div "18" at bounding box center [372, 243] width 16 height 14
type input "Van 2025-09-18"
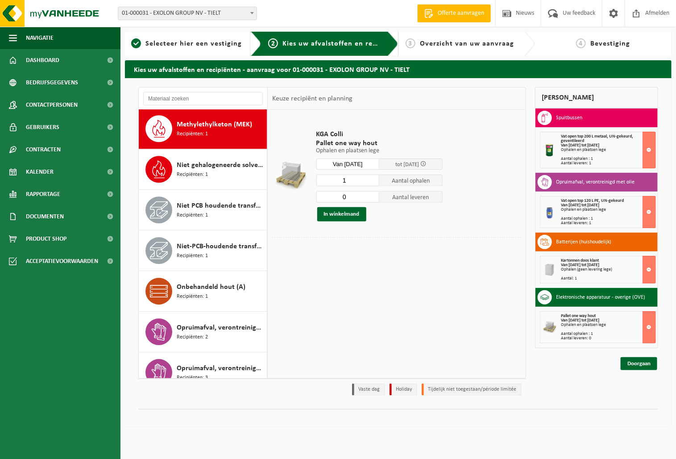
type input "0"
click at [373, 198] on input "0" at bounding box center [347, 197] width 63 height 12
click at [340, 212] on button "In winkelmand" at bounding box center [341, 214] width 49 height 14
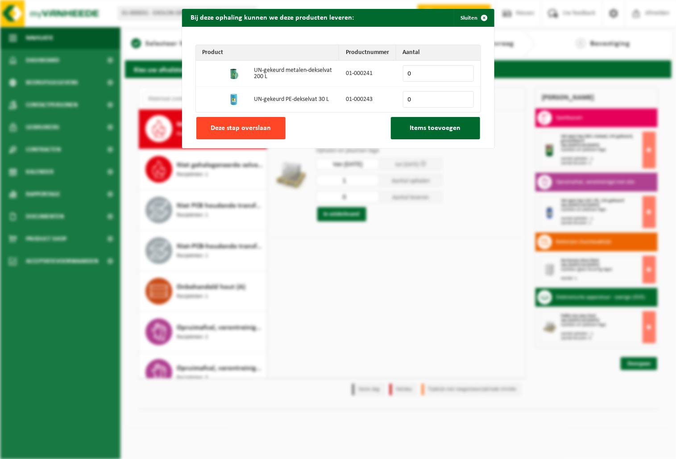
click at [251, 129] on span "Deze stap overslaan" at bounding box center [241, 128] width 60 height 7
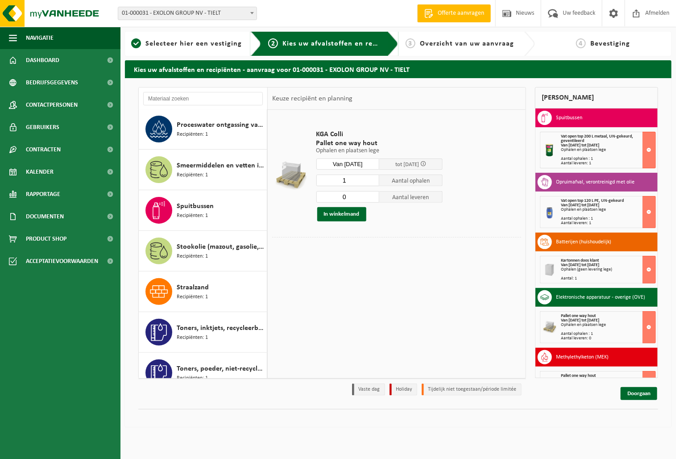
scroll to position [1537, 0]
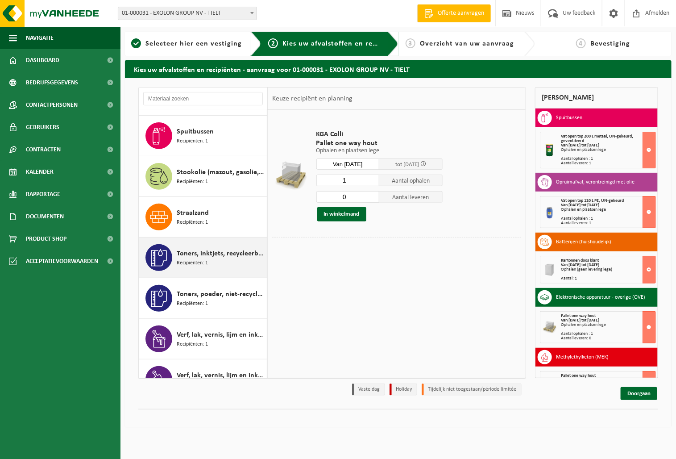
click at [206, 258] on span "Toners, inktjets, recycleerbaar, gevaarlijk" at bounding box center [221, 253] width 88 height 11
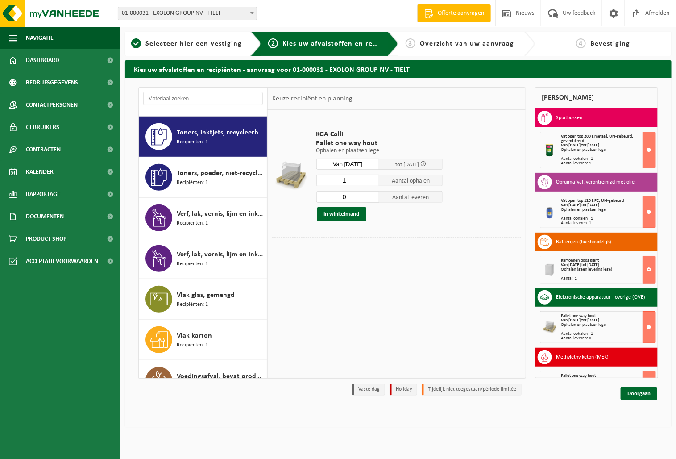
scroll to position [1668, 0]
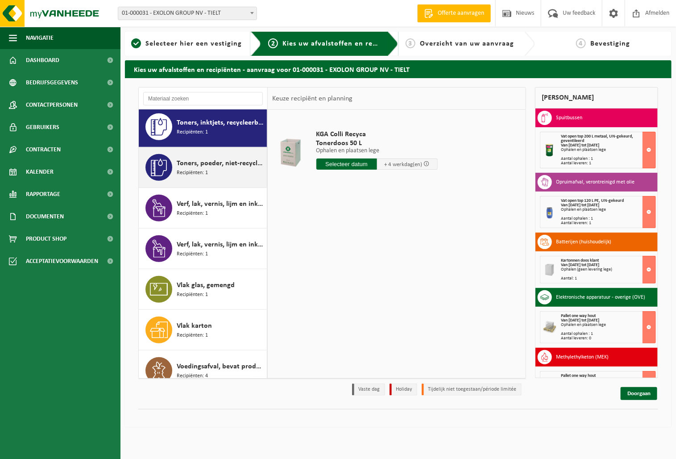
click at [203, 181] on div "Toners, poeder, niet-recycleerbaar, niet gevaarlijk Recipiënten: 1" at bounding box center [221, 167] width 88 height 27
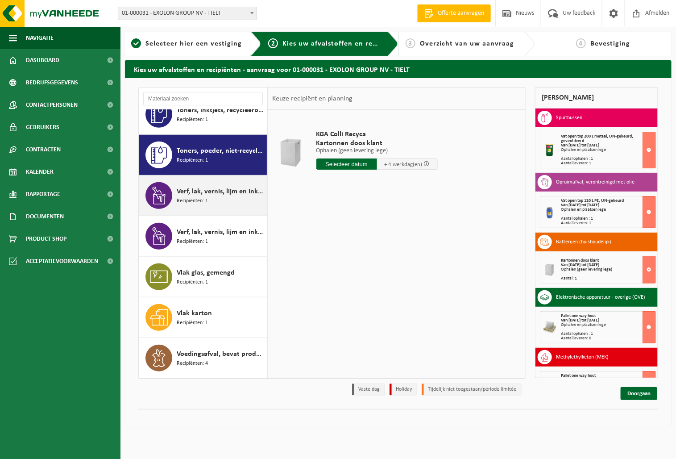
click at [202, 188] on span "Verf, lak, vernis, lijm en inkt, industrieel in IBC" at bounding box center [221, 191] width 88 height 11
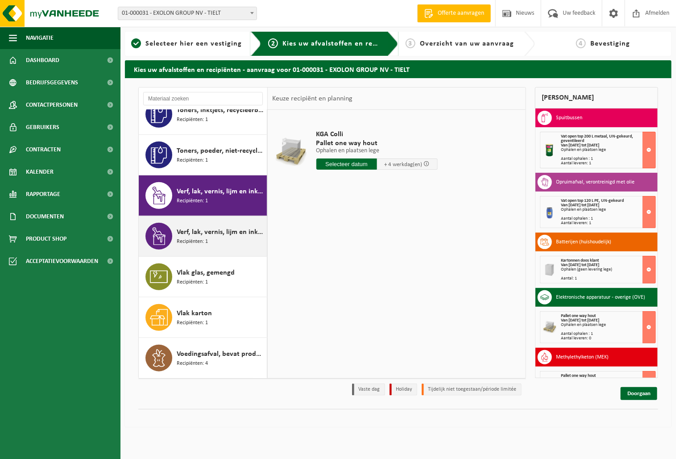
click at [207, 234] on span "Verf, lak, vernis, lijm en inkt, industrieel in kleinverpakking" at bounding box center [221, 232] width 88 height 11
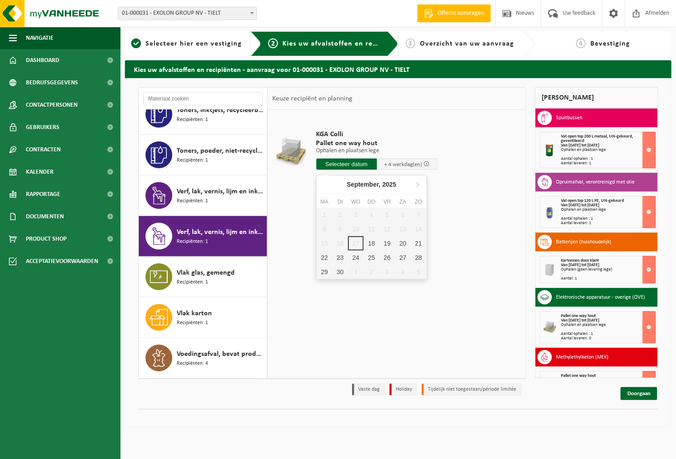
click at [345, 162] on input "text" at bounding box center [346, 163] width 61 height 11
click at [368, 241] on div "18" at bounding box center [372, 243] width 16 height 14
type input "Van 2025-09-18"
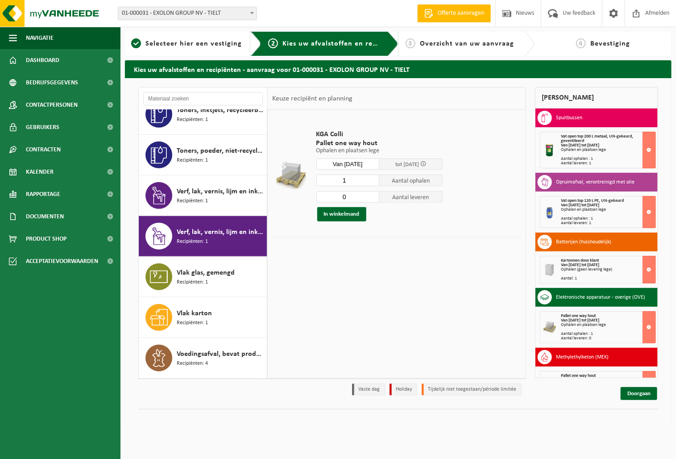
type input "0"
click at [371, 197] on input "0" at bounding box center [347, 197] width 63 height 12
click at [337, 212] on button "In winkelmand" at bounding box center [341, 214] width 49 height 14
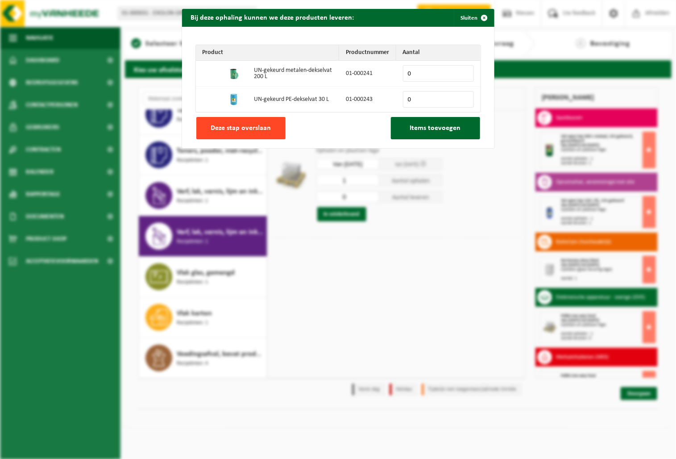
click at [234, 128] on span "Deze stap overslaan" at bounding box center [241, 128] width 60 height 7
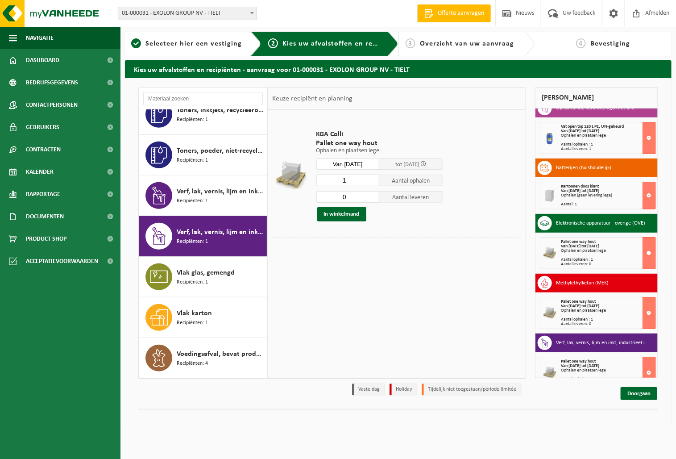
scroll to position [91, 0]
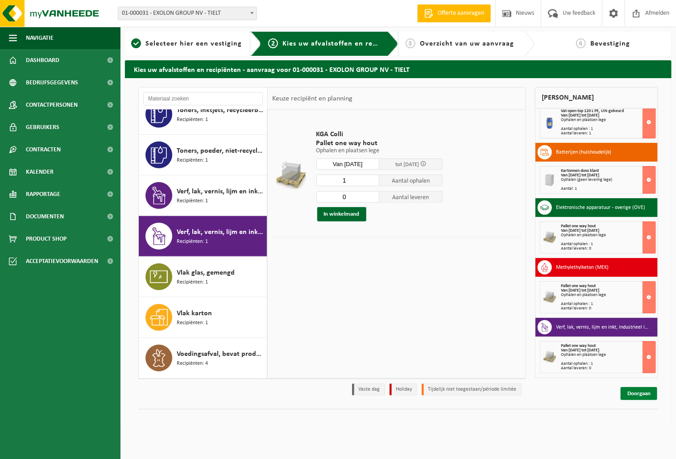
click at [645, 393] on link "Doorgaan" at bounding box center [639, 393] width 37 height 13
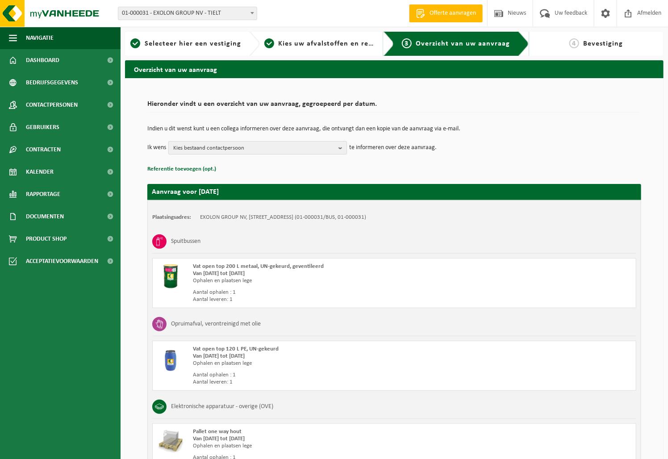
click at [340, 144] on b "button" at bounding box center [342, 147] width 8 height 12
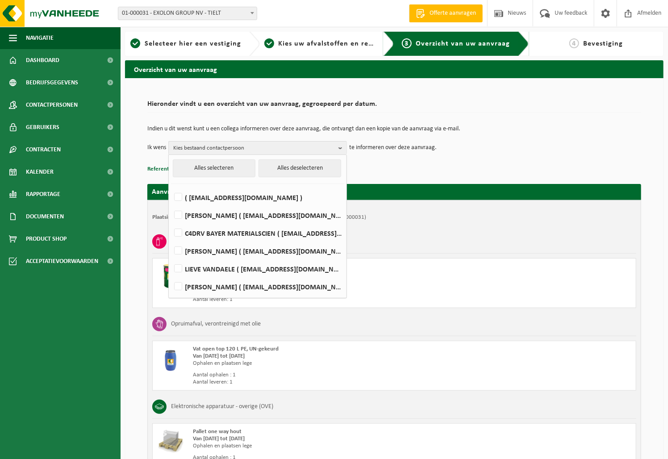
click at [541, 155] on div "Indien u dit wenst kunt u een collega informeren over deze aanvraag, die ontvan…" at bounding box center [394, 140] width 494 height 46
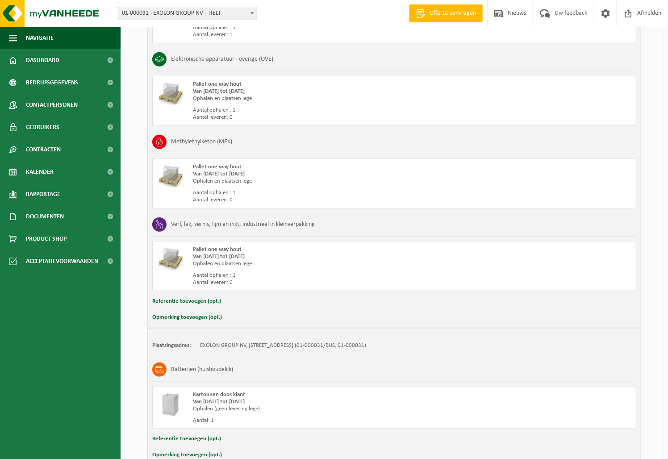
scroll to position [372, 0]
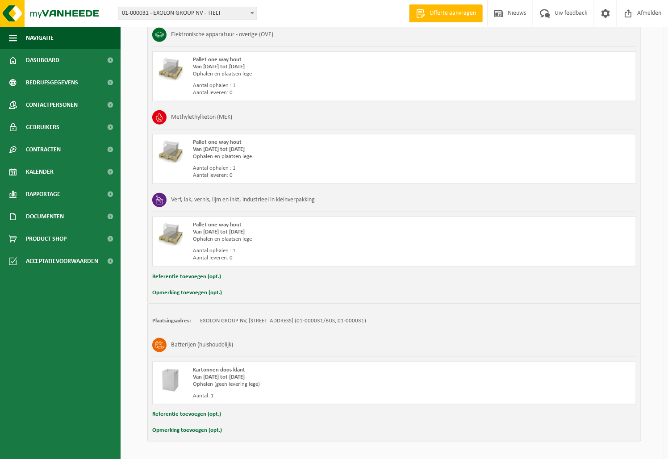
click at [175, 430] on button "Opmerking toevoegen (opt.)" at bounding box center [187, 431] width 70 height 12
click at [239, 434] on input "text" at bounding box center [411, 431] width 431 height 13
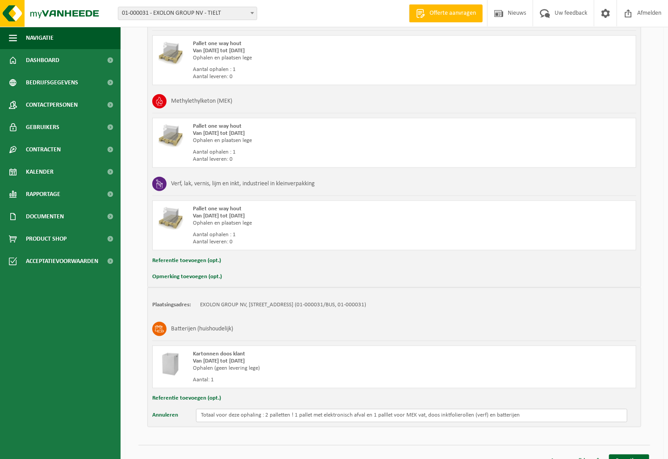
scroll to position [403, 0]
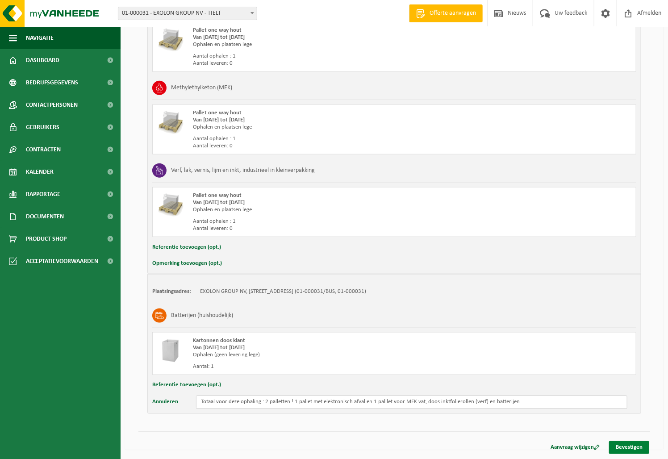
type input "Totaal voor deze ophaling : 2 palletten ! 1 pallet met elektronisch afval en 1 …"
click at [629, 448] on link "Bevestigen" at bounding box center [629, 447] width 40 height 13
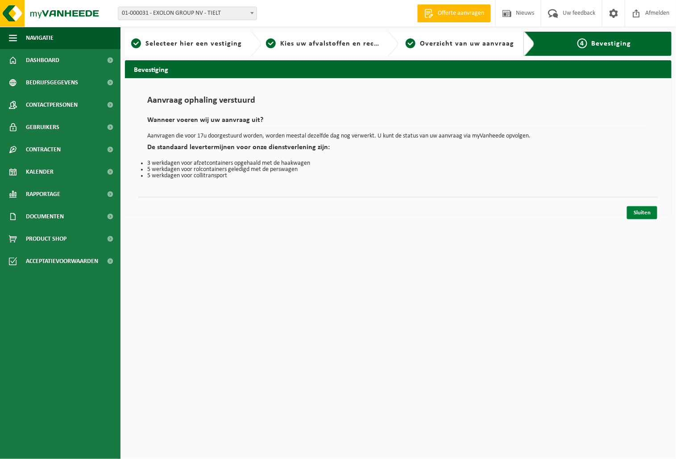
click at [649, 212] on link "Sluiten" at bounding box center [642, 212] width 30 height 13
